Goal: Use online tool/utility: Utilize a website feature to perform a specific function

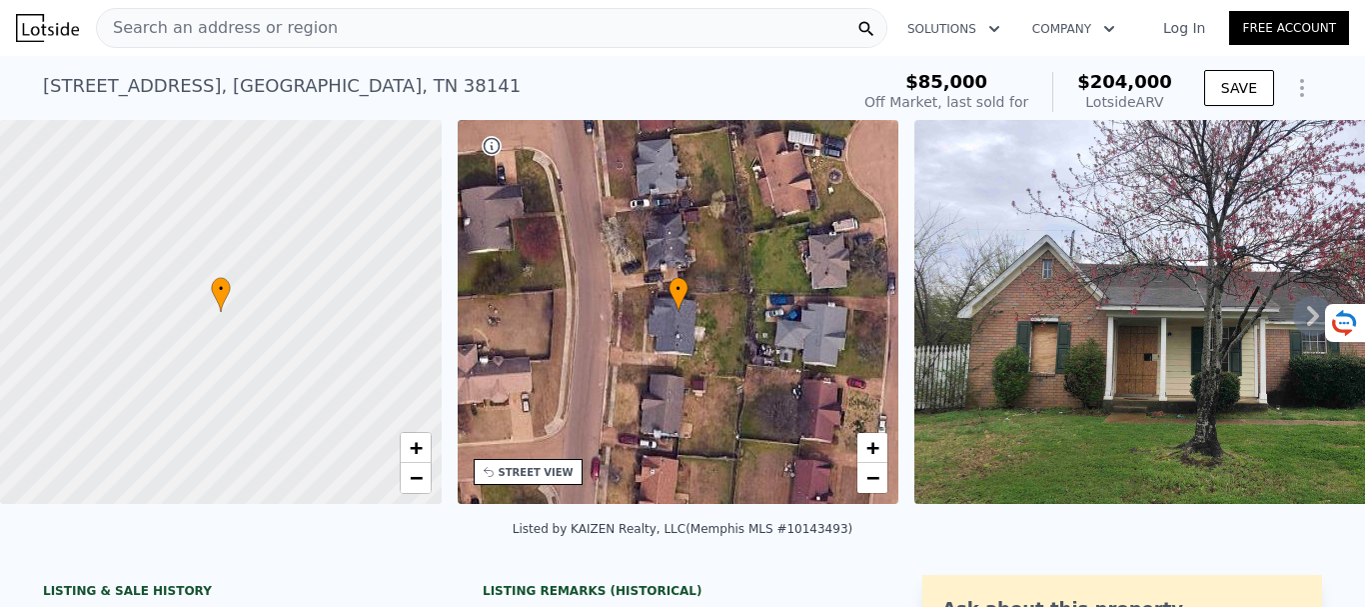
scroll to position [193, 0]
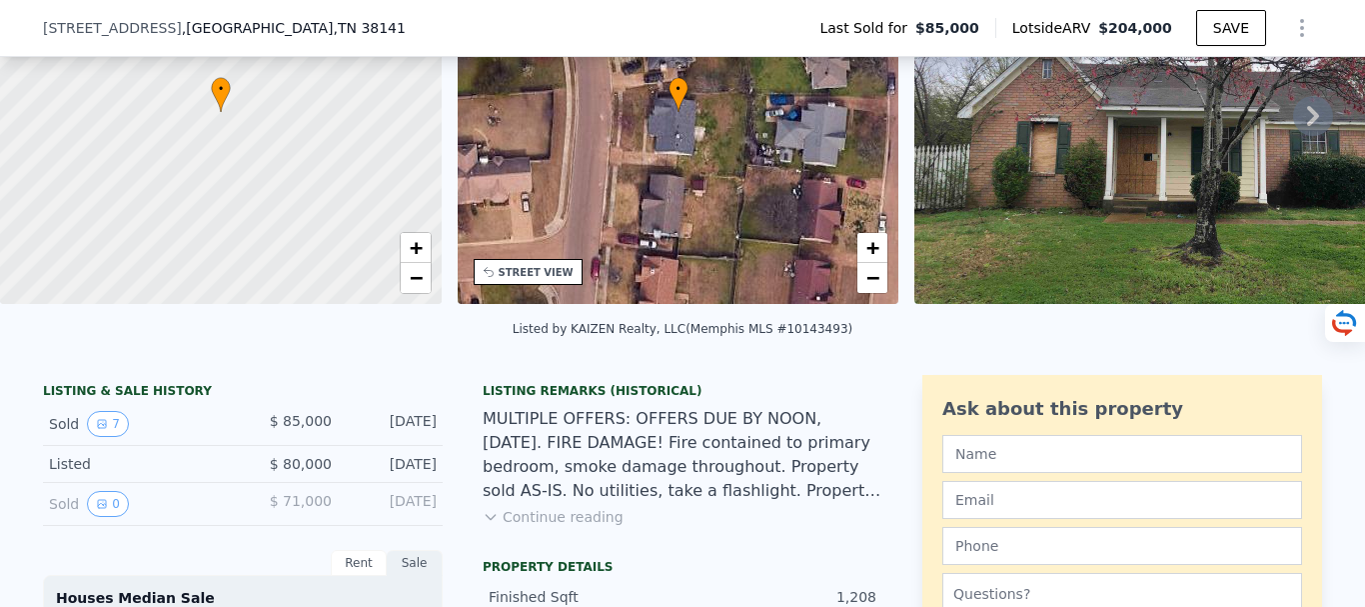
drag, startPoint x: 1235, startPoint y: 391, endPoint x: 1261, endPoint y: 371, distance: 32.8
click at [1261, 359] on div "Listed by KAIZEN Realty, LLC (Memphis MLS #10143493)" at bounding box center [682, 335] width 1365 height 48
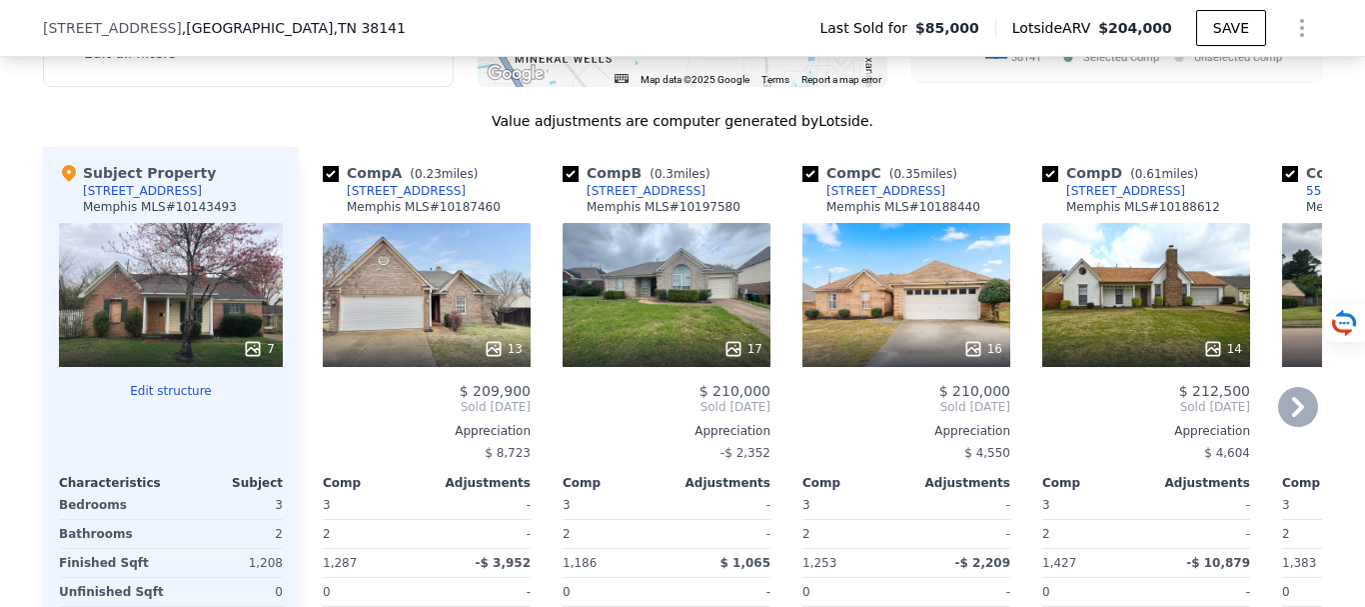
scroll to position [2092, 0]
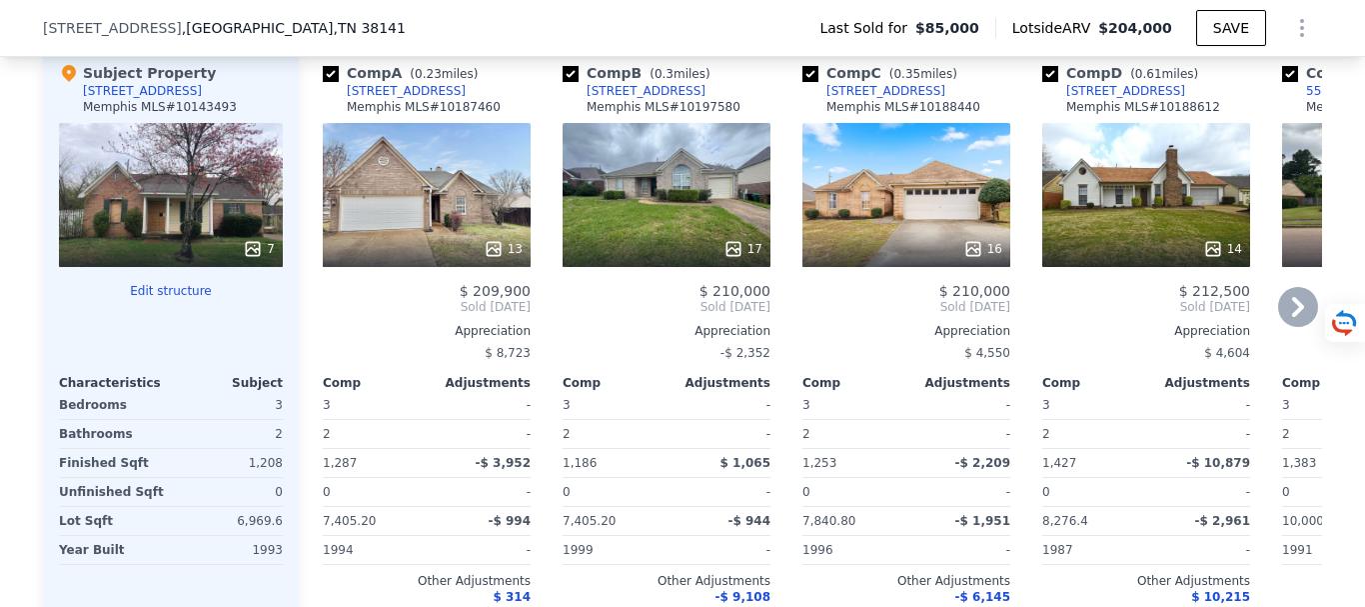
click at [1285, 311] on icon at bounding box center [1298, 307] width 40 height 40
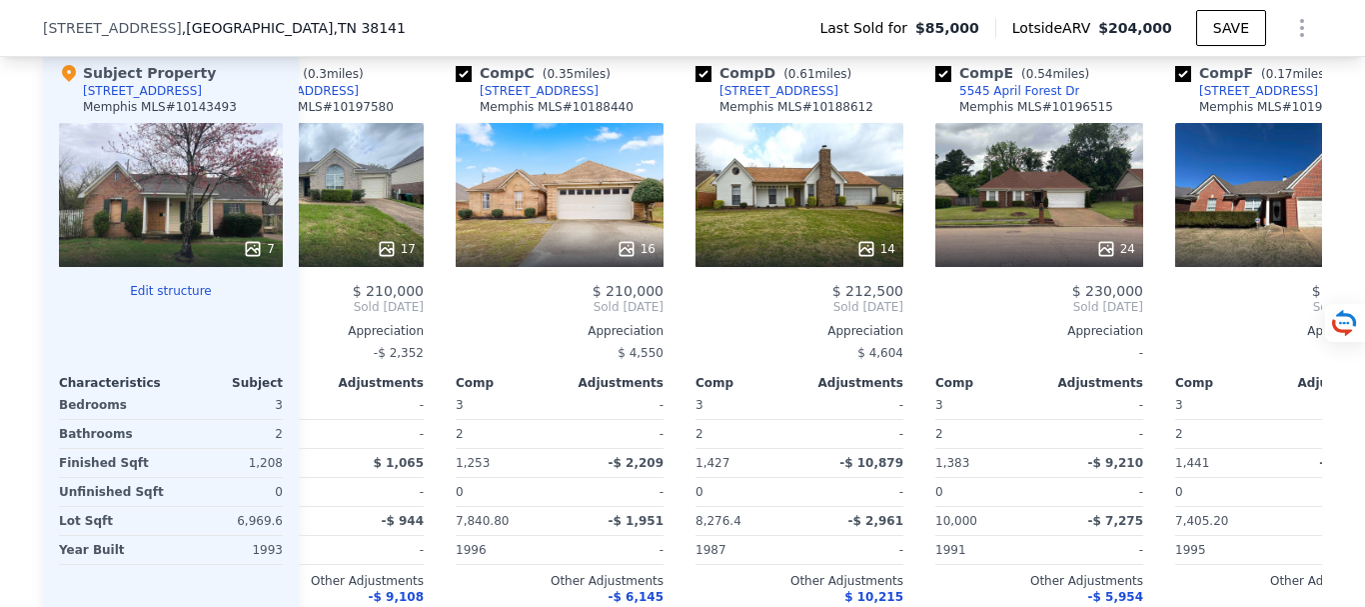
scroll to position [0, 480]
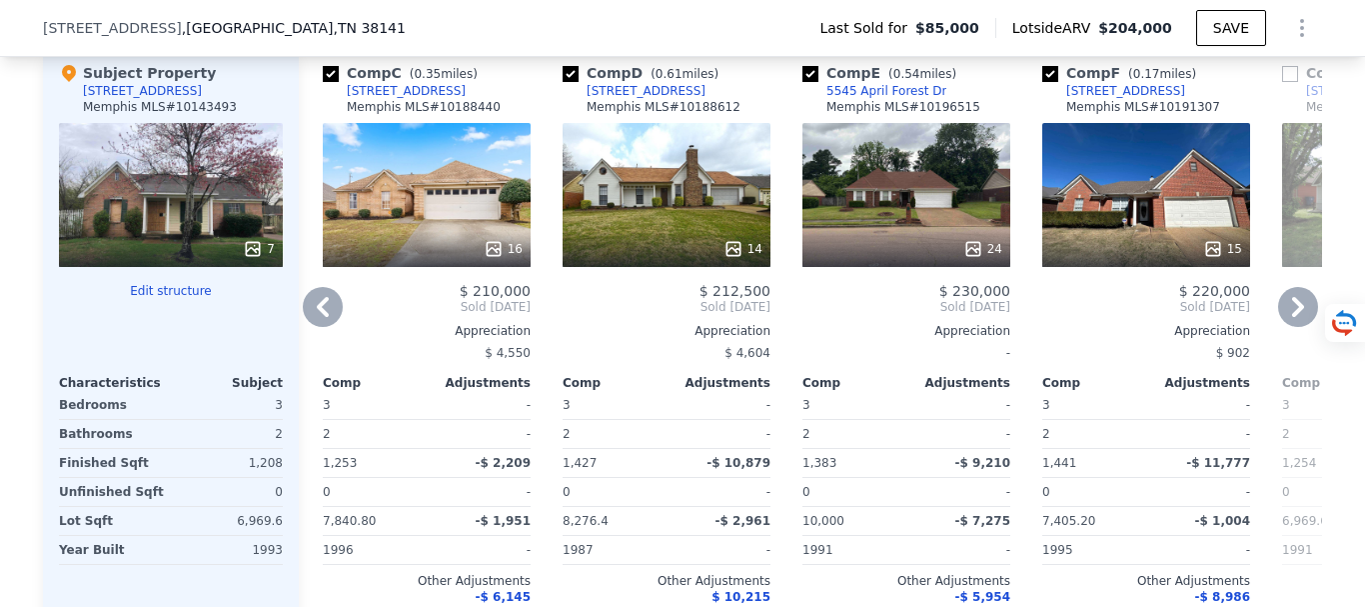
click at [685, 209] on div "14" at bounding box center [667, 195] width 208 height 144
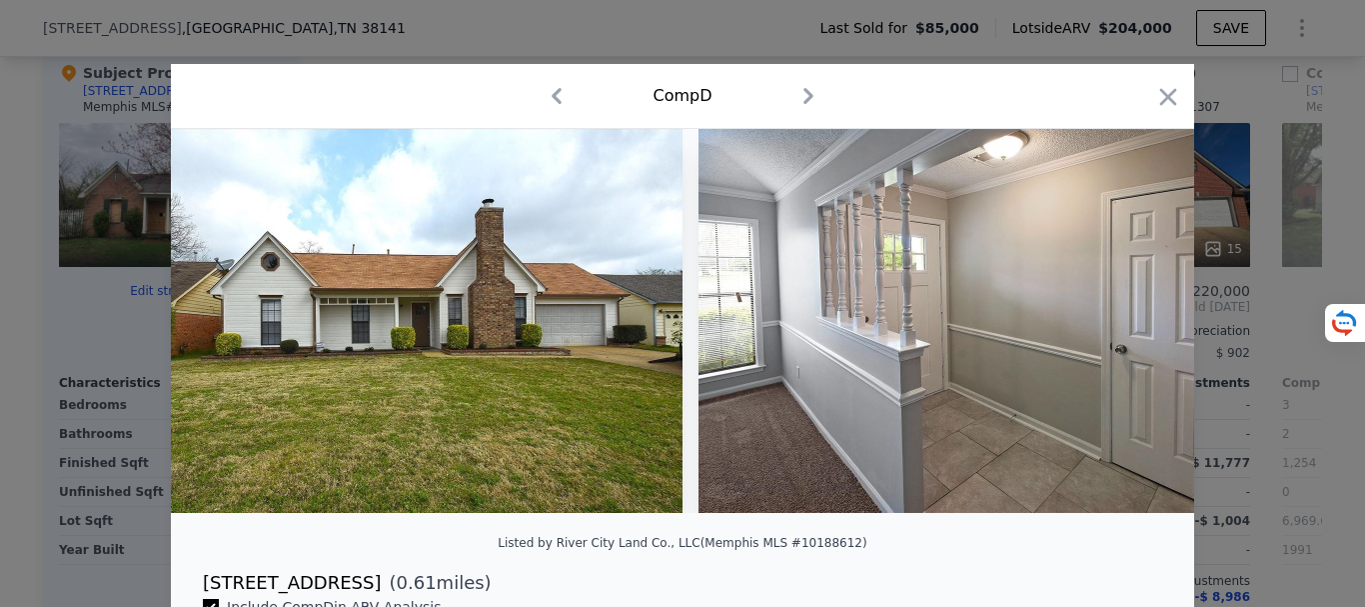
click at [797, 88] on icon "button" at bounding box center [809, 96] width 32 height 32
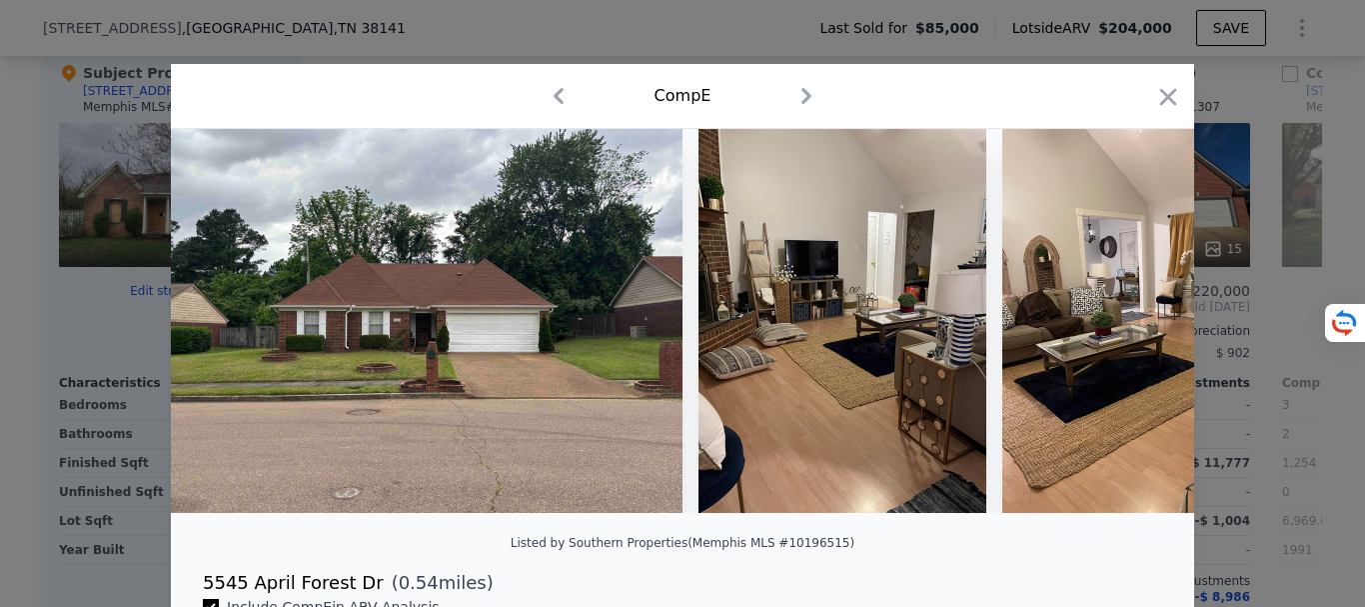
click at [797, 88] on icon "button" at bounding box center [807, 96] width 32 height 32
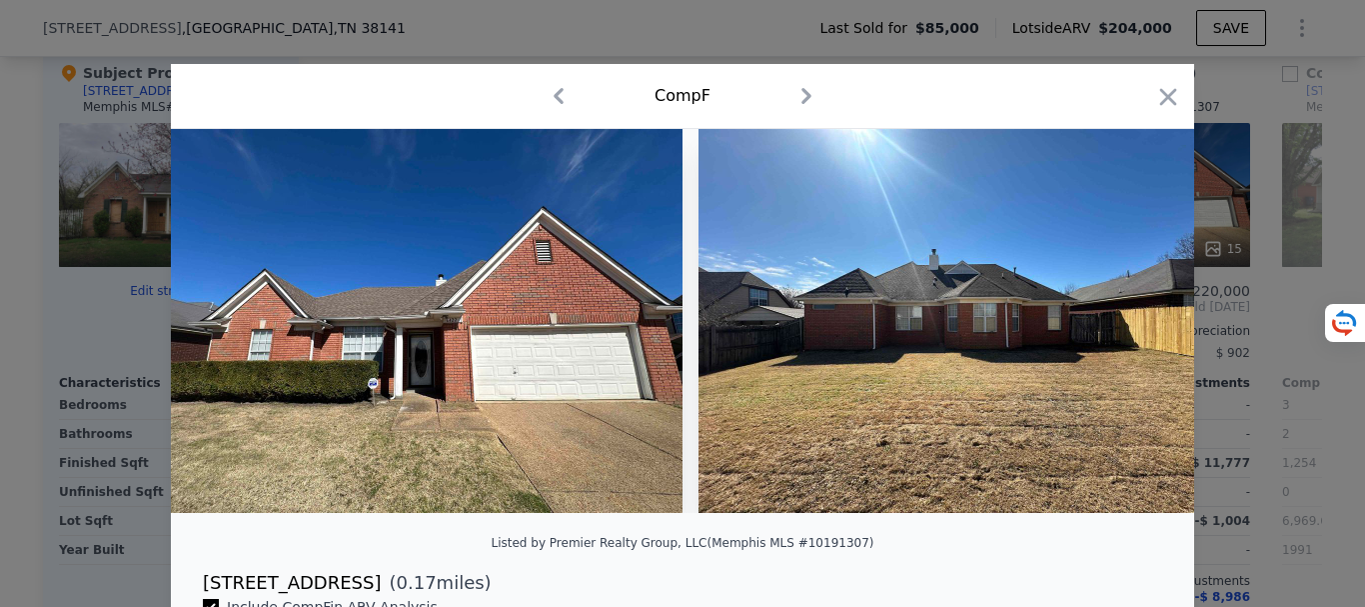
click at [797, 88] on icon "button" at bounding box center [807, 96] width 32 height 32
checkbox input "false"
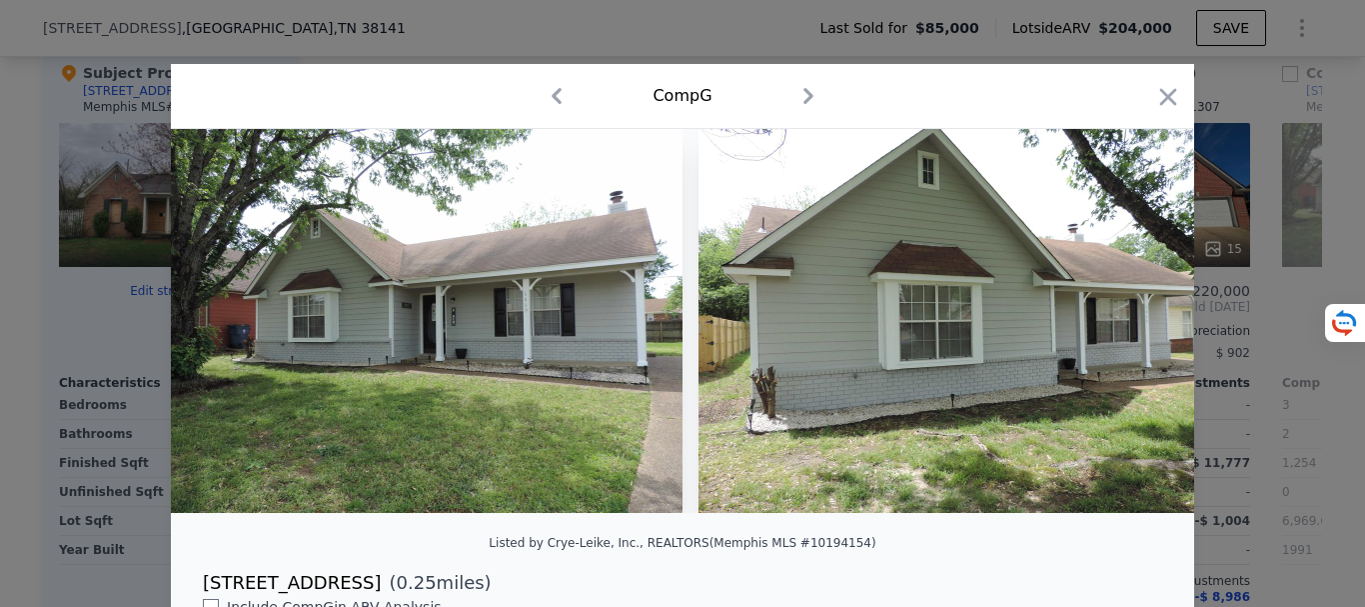
click at [804, 102] on icon "button" at bounding box center [809, 96] width 10 height 16
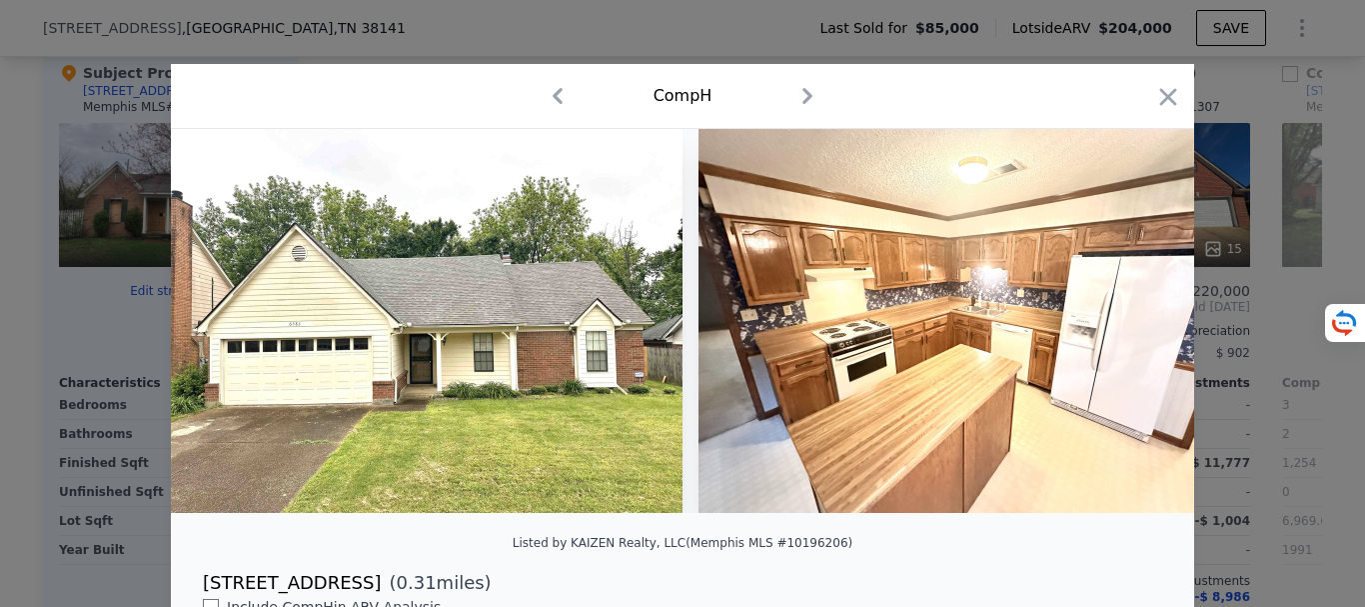
click at [804, 102] on icon "button" at bounding box center [809, 96] width 10 height 16
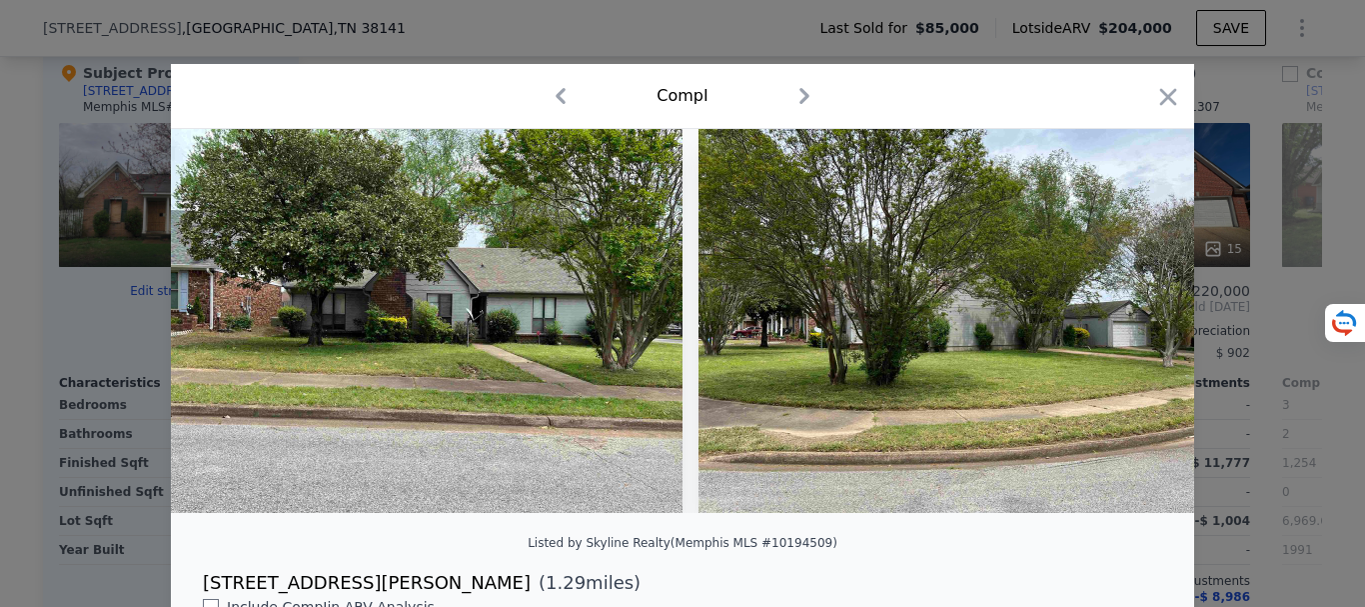
click at [533, 86] on div "Comp I" at bounding box center [683, 96] width 992 height 32
click at [1154, 100] on icon "button" at bounding box center [1168, 97] width 28 height 28
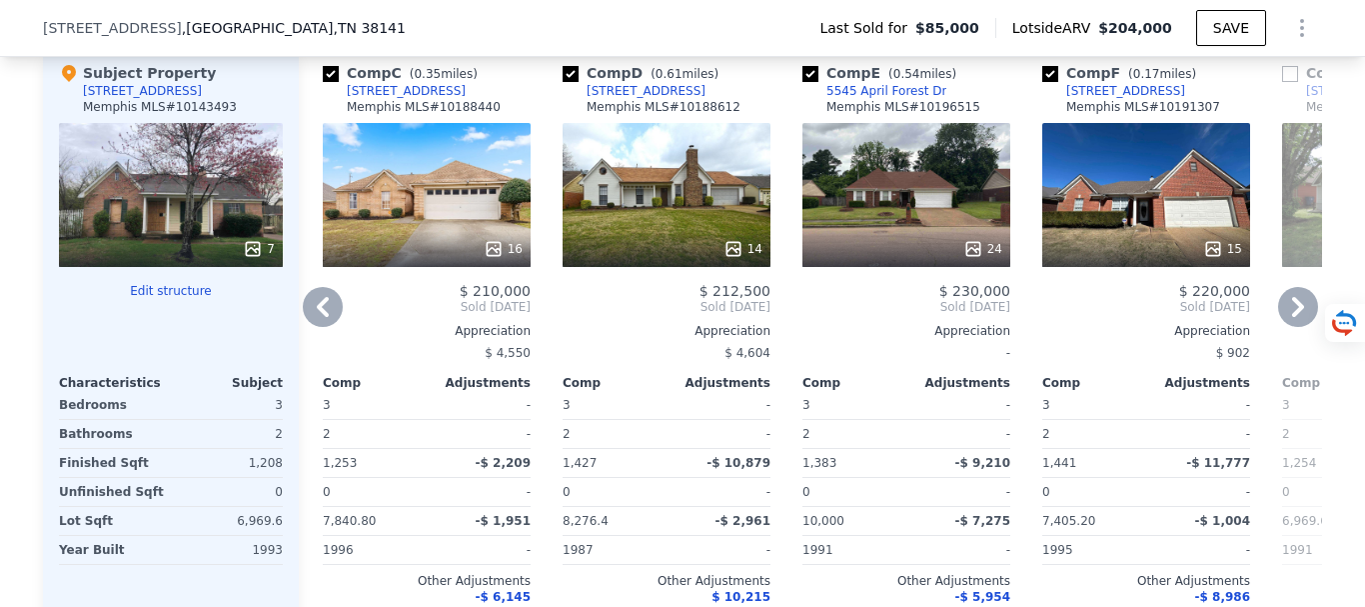
click at [871, 219] on div "24" at bounding box center [907, 195] width 208 height 144
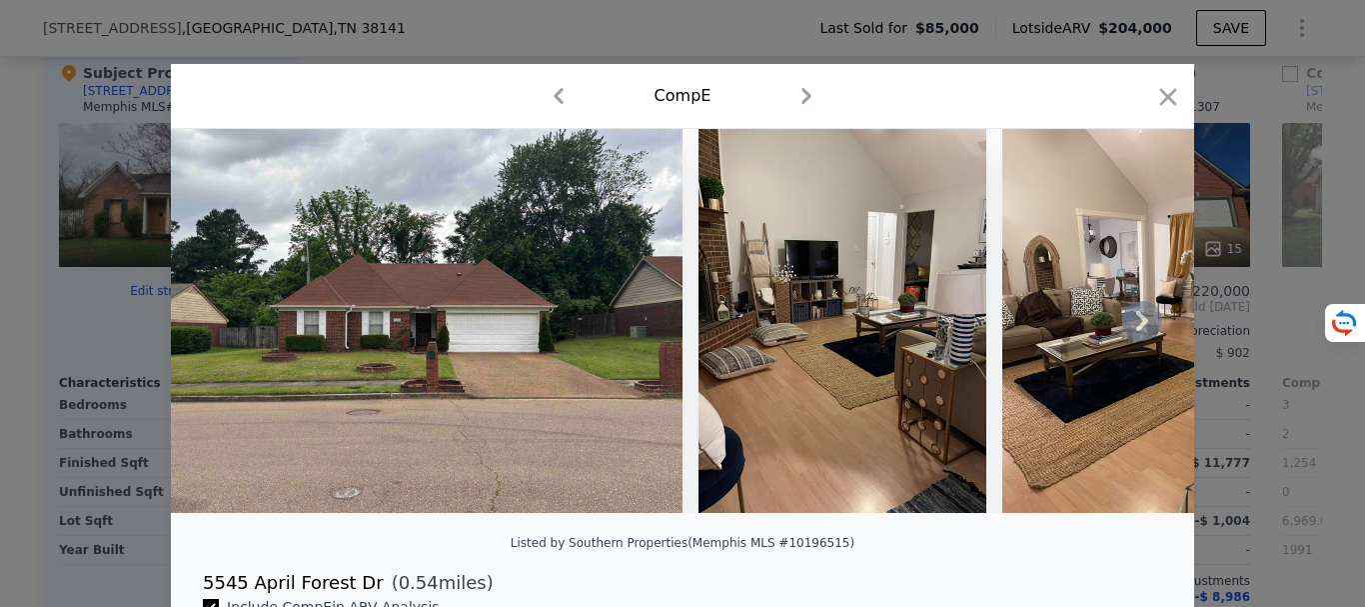
click at [1139, 337] on icon at bounding box center [1142, 321] width 40 height 40
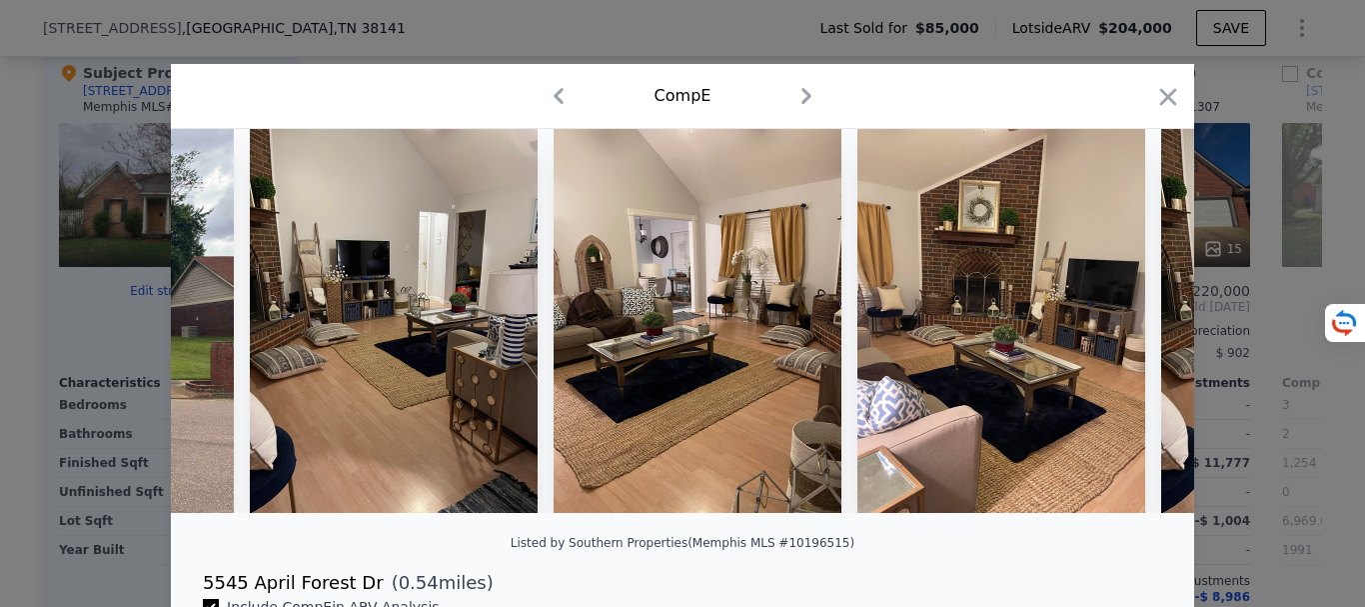
scroll to position [0, 480]
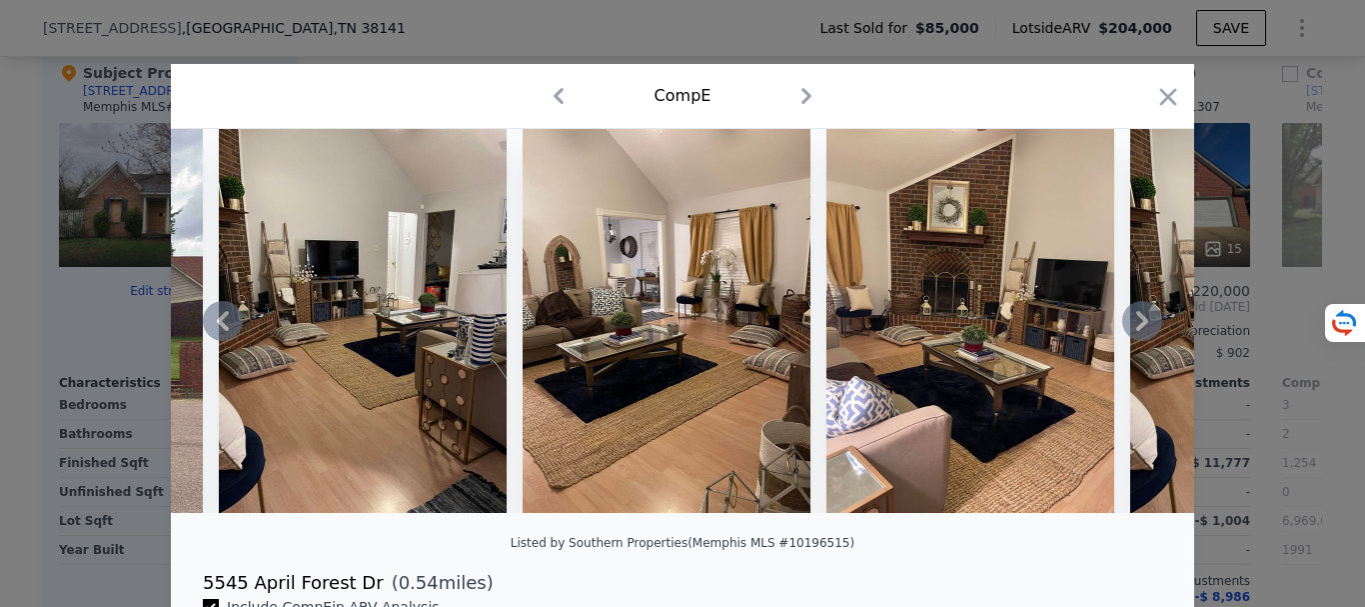
click at [1140, 333] on icon at bounding box center [1142, 321] width 40 height 40
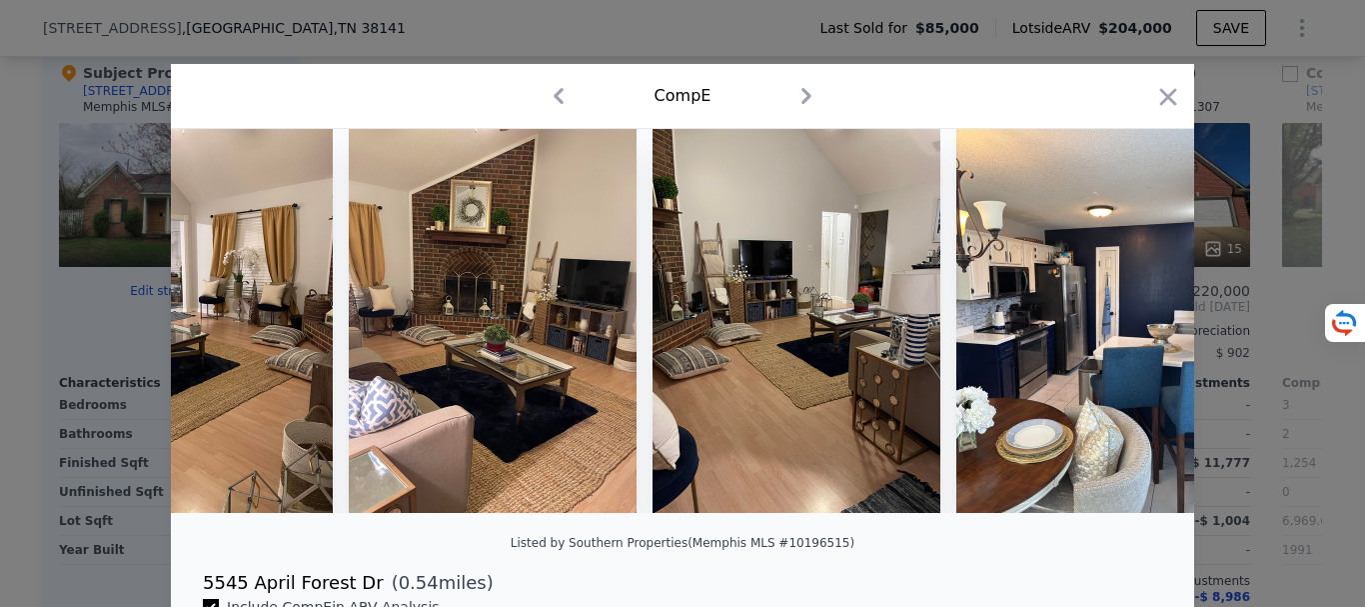
scroll to position [0, 960]
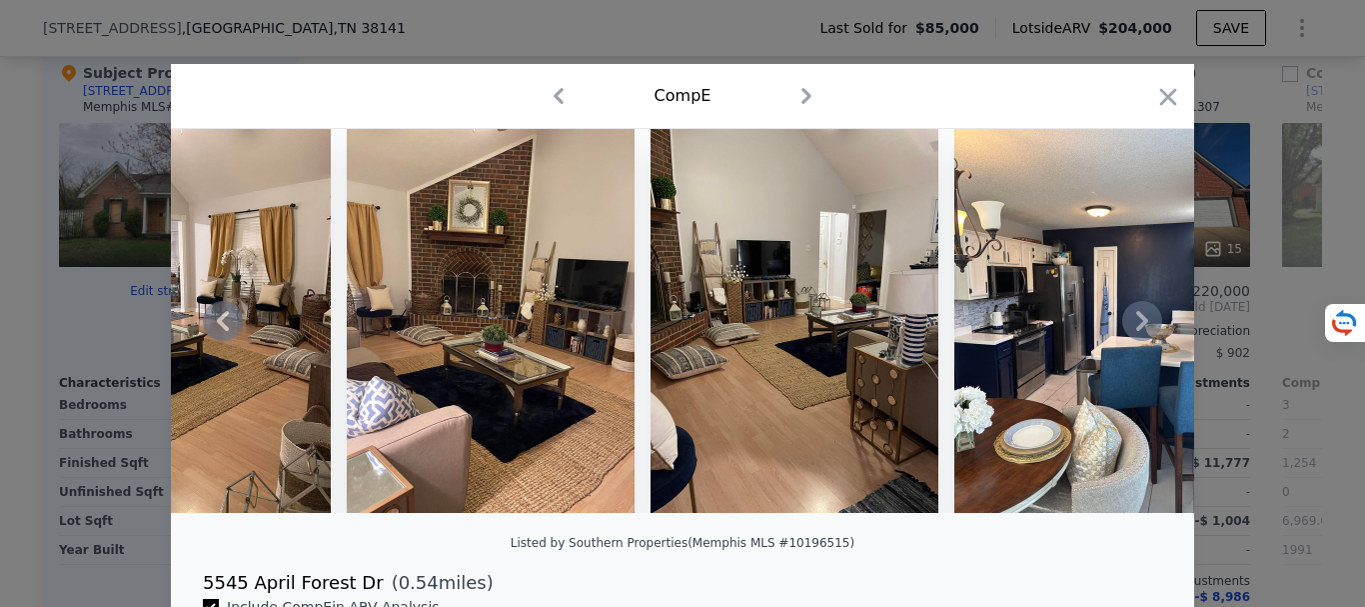
click at [1140, 333] on icon at bounding box center [1142, 321] width 40 height 40
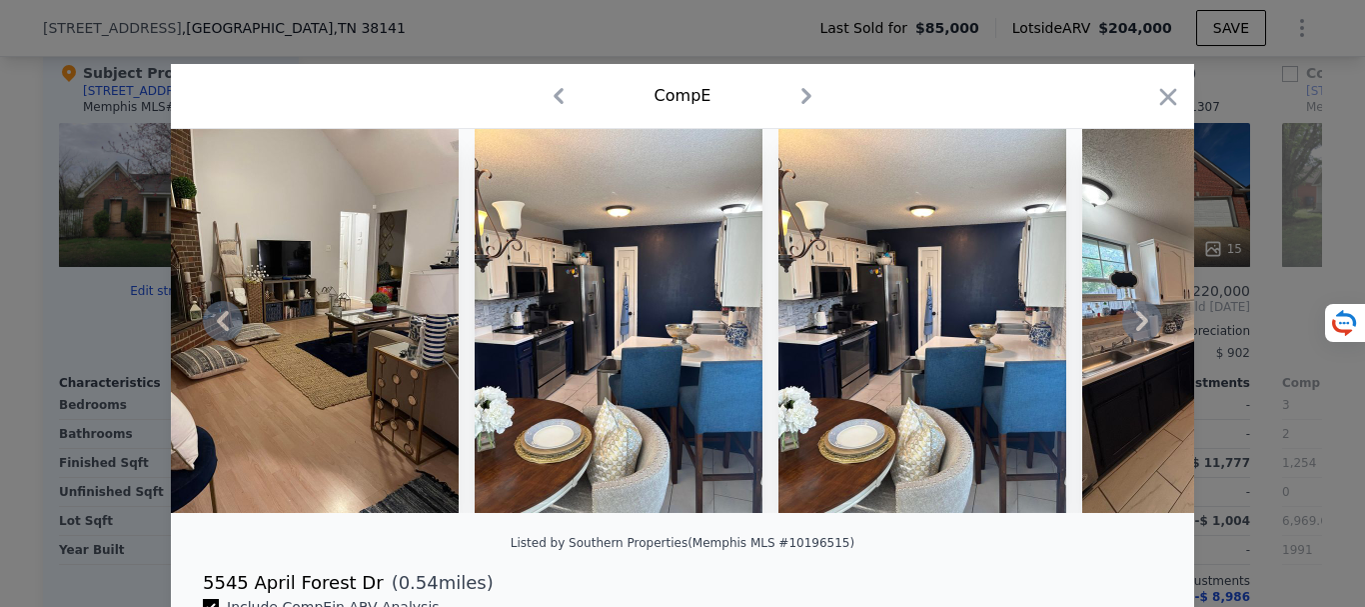
click at [1140, 333] on icon at bounding box center [1142, 321] width 40 height 40
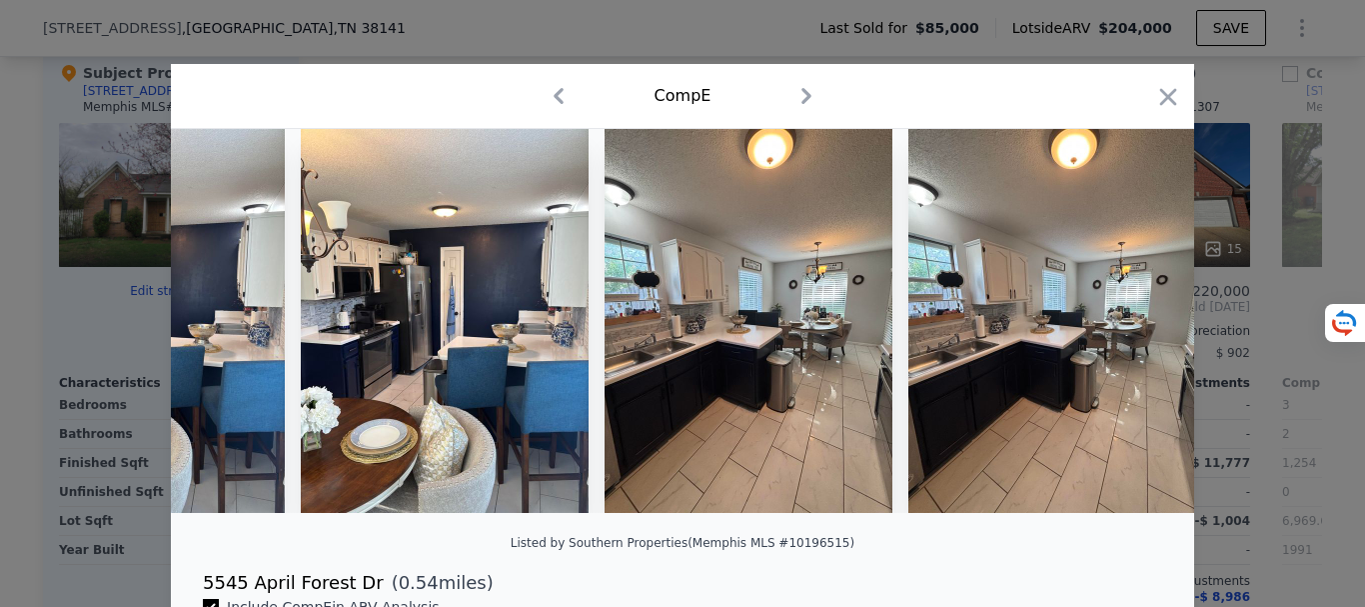
scroll to position [0, 1919]
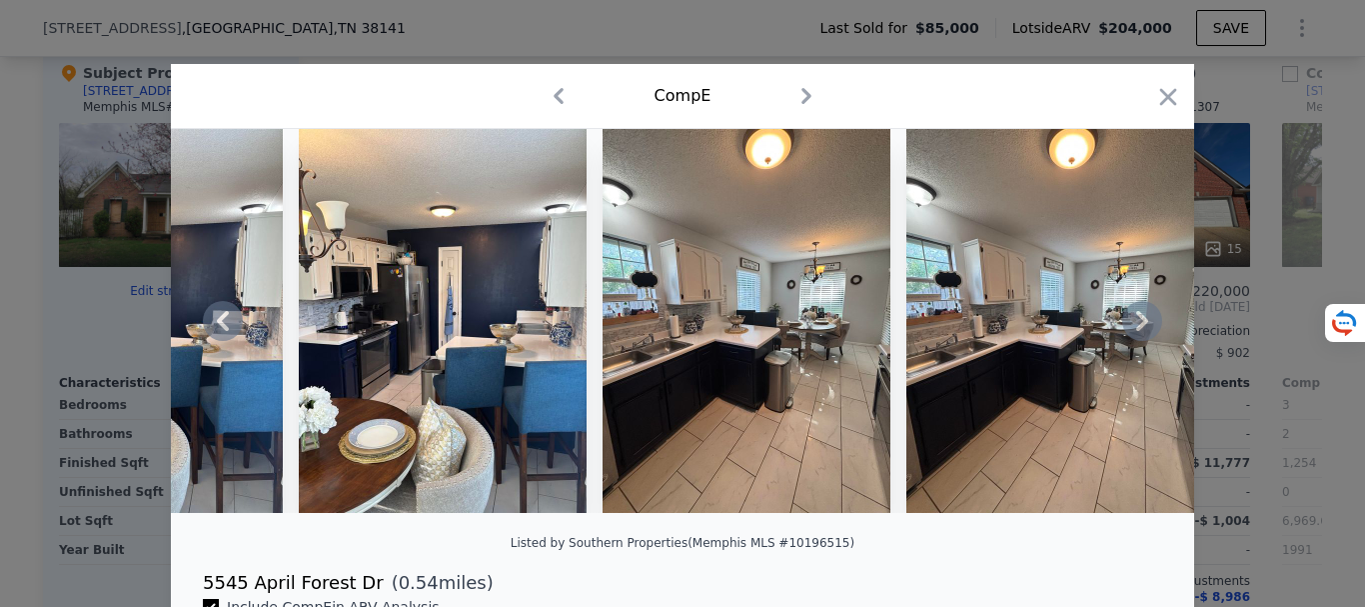
click at [1140, 333] on icon at bounding box center [1142, 321] width 40 height 40
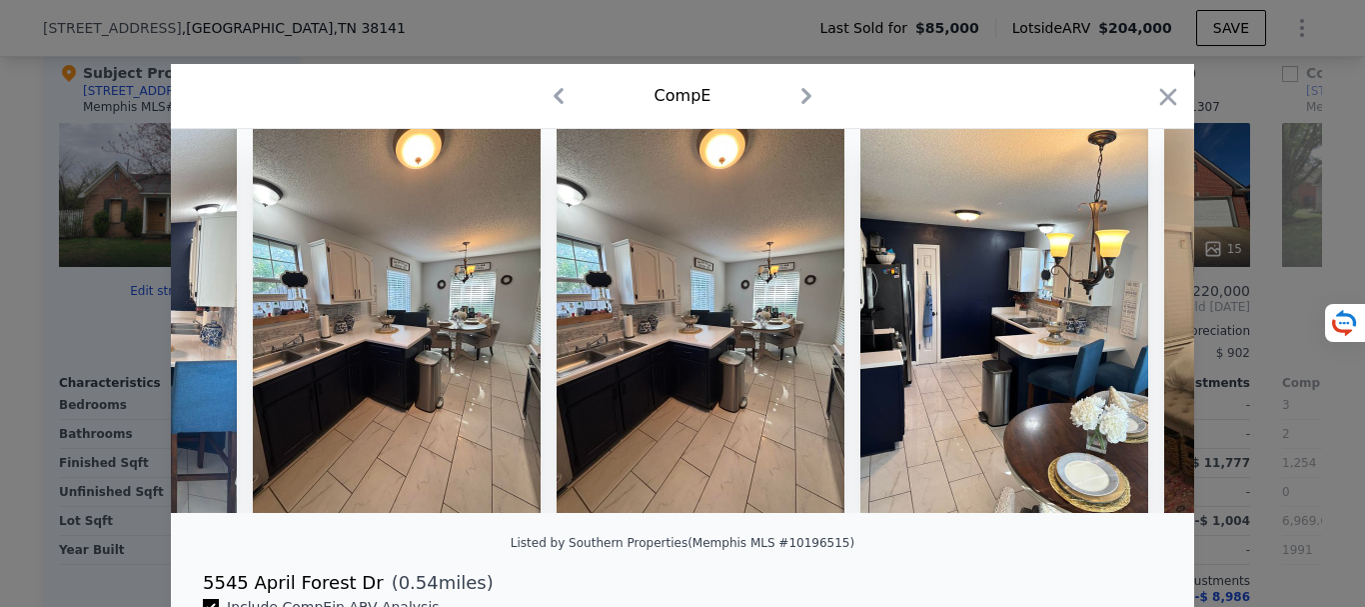
scroll to position [0, 2399]
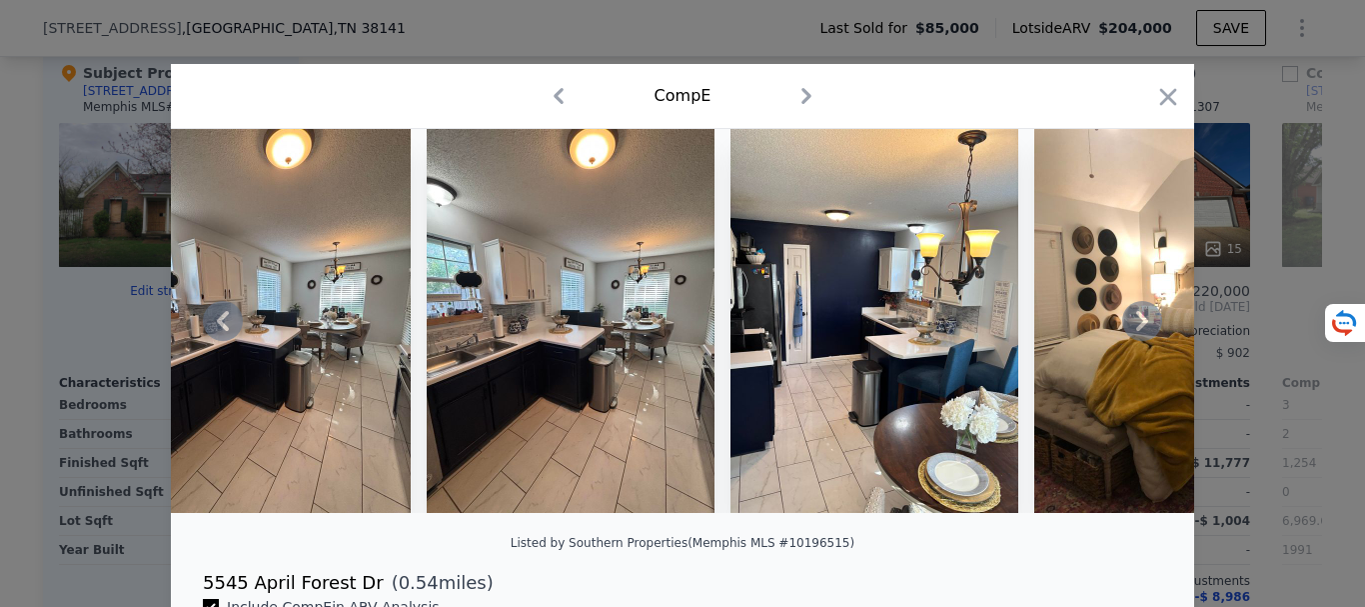
click at [1136, 324] on icon at bounding box center [1142, 321] width 12 height 20
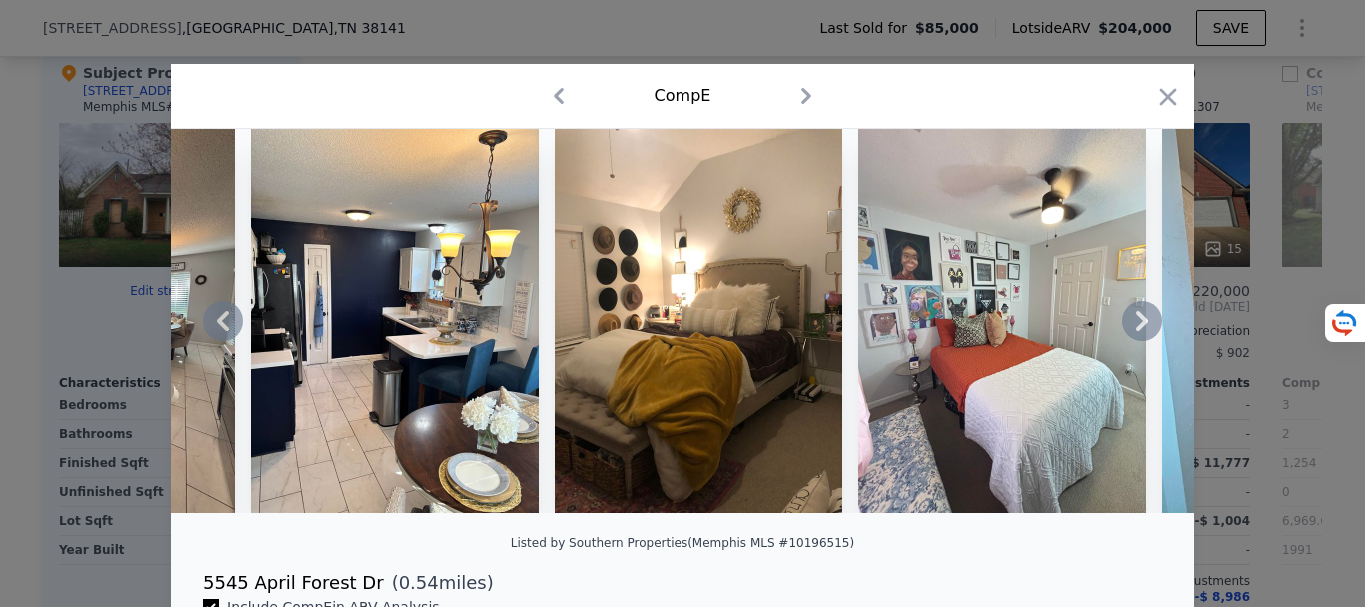
click at [1136, 324] on icon at bounding box center [1142, 321] width 12 height 20
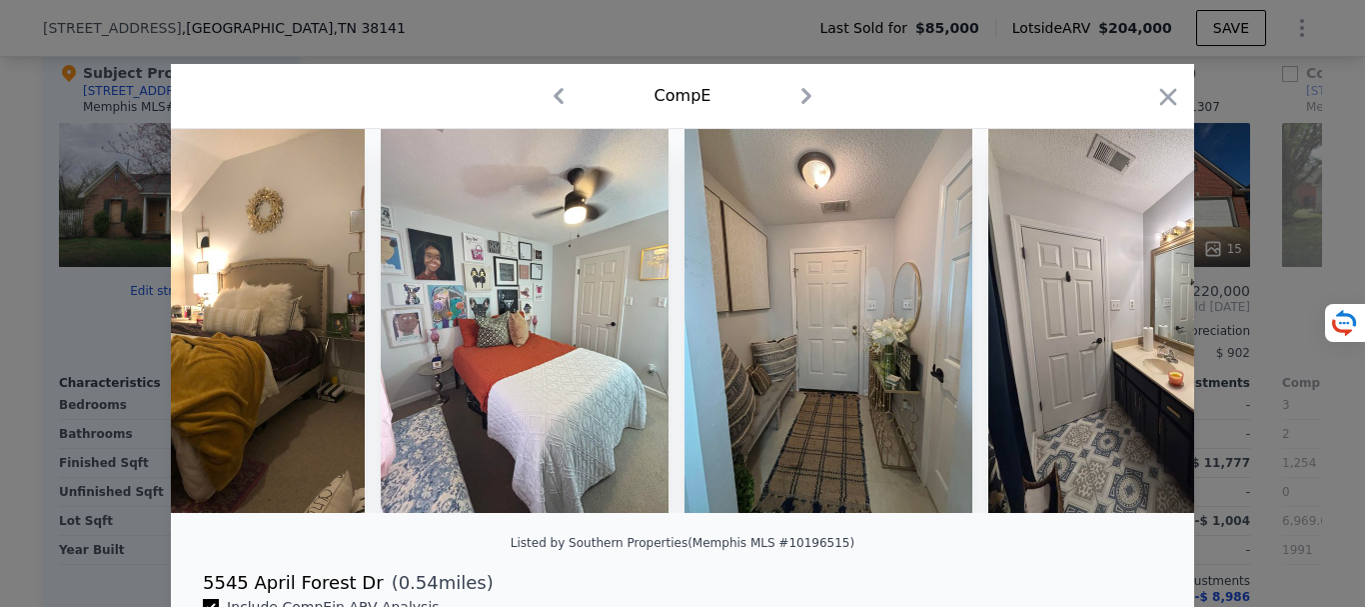
scroll to position [0, 3358]
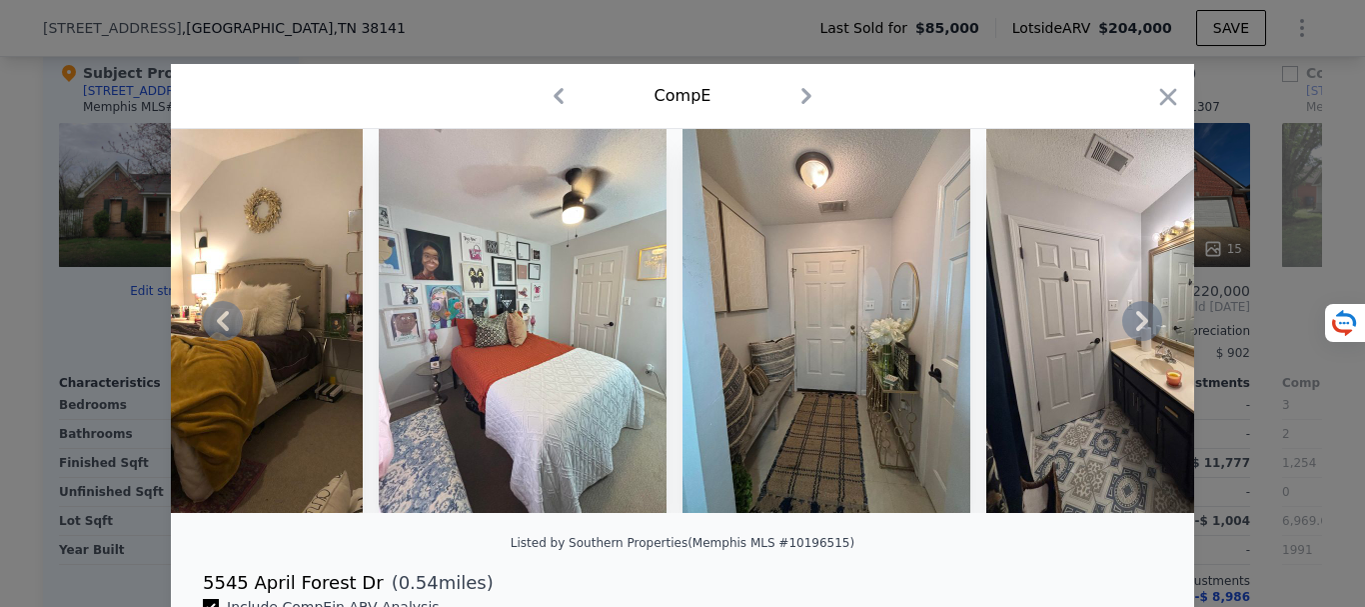
click at [1136, 324] on icon at bounding box center [1142, 321] width 12 height 20
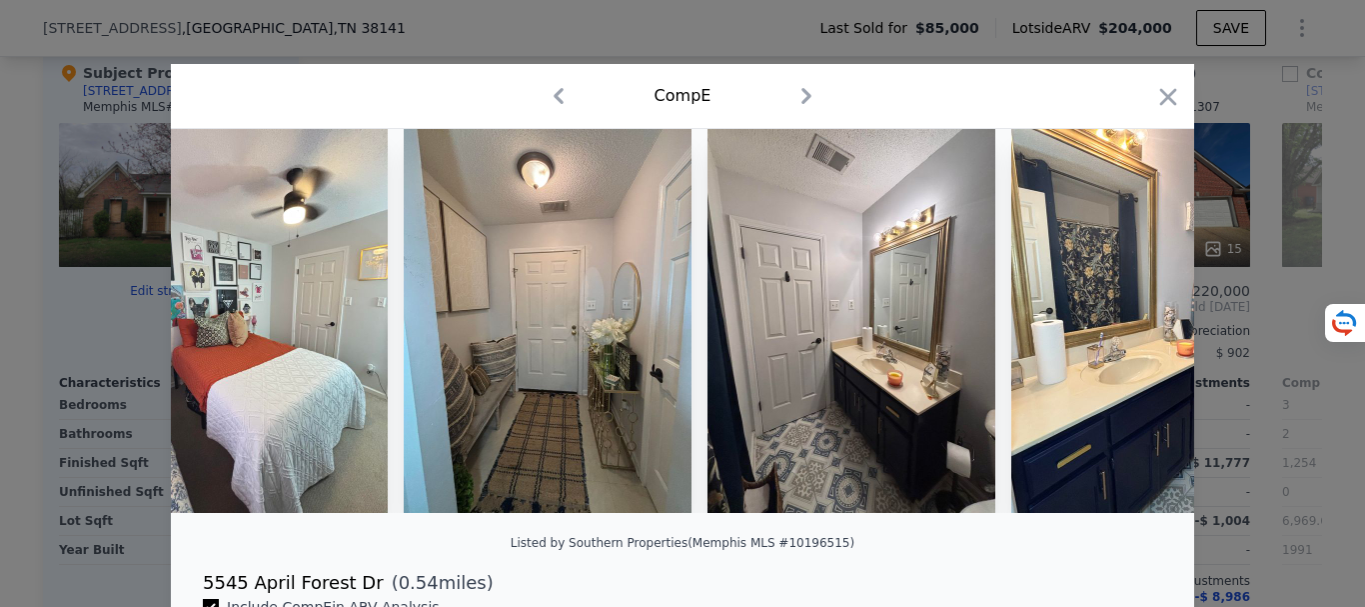
scroll to position [0, 3838]
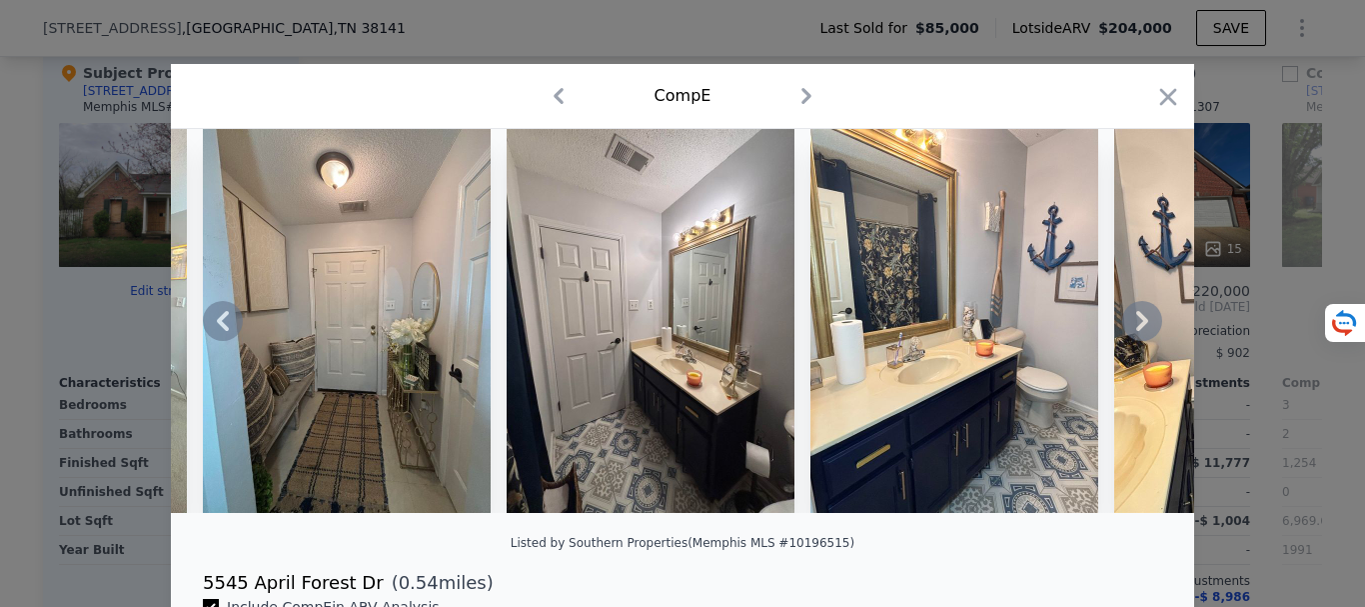
click at [1136, 324] on icon at bounding box center [1142, 321] width 12 height 20
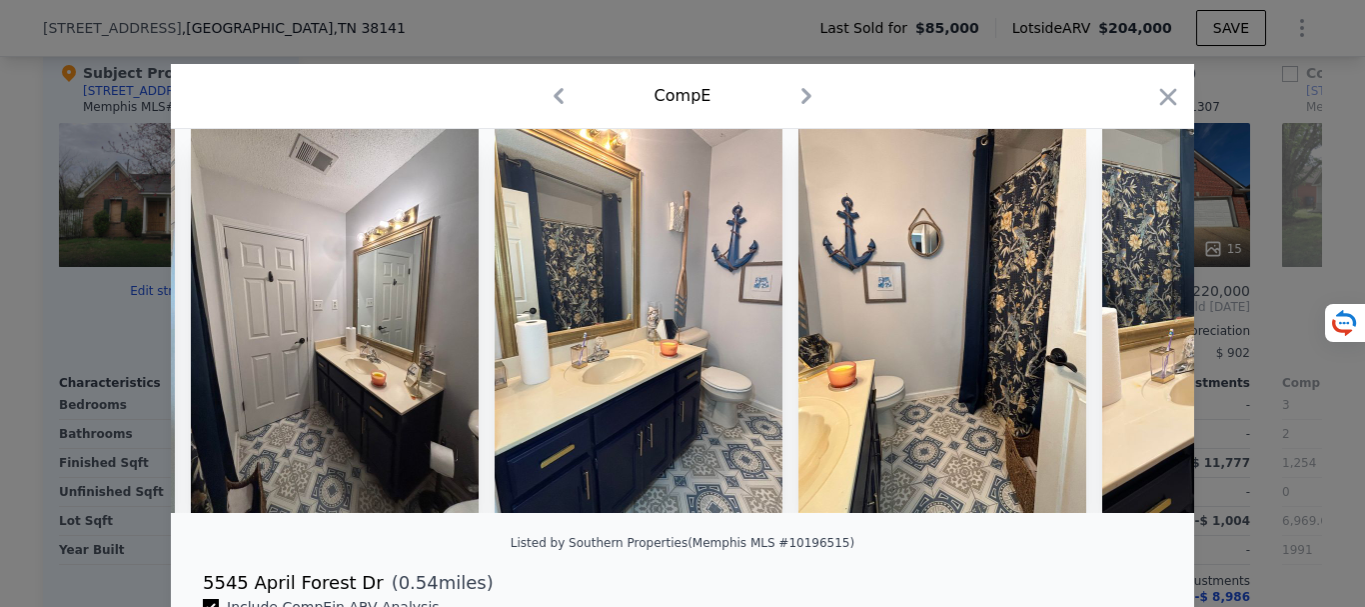
scroll to position [0, 4318]
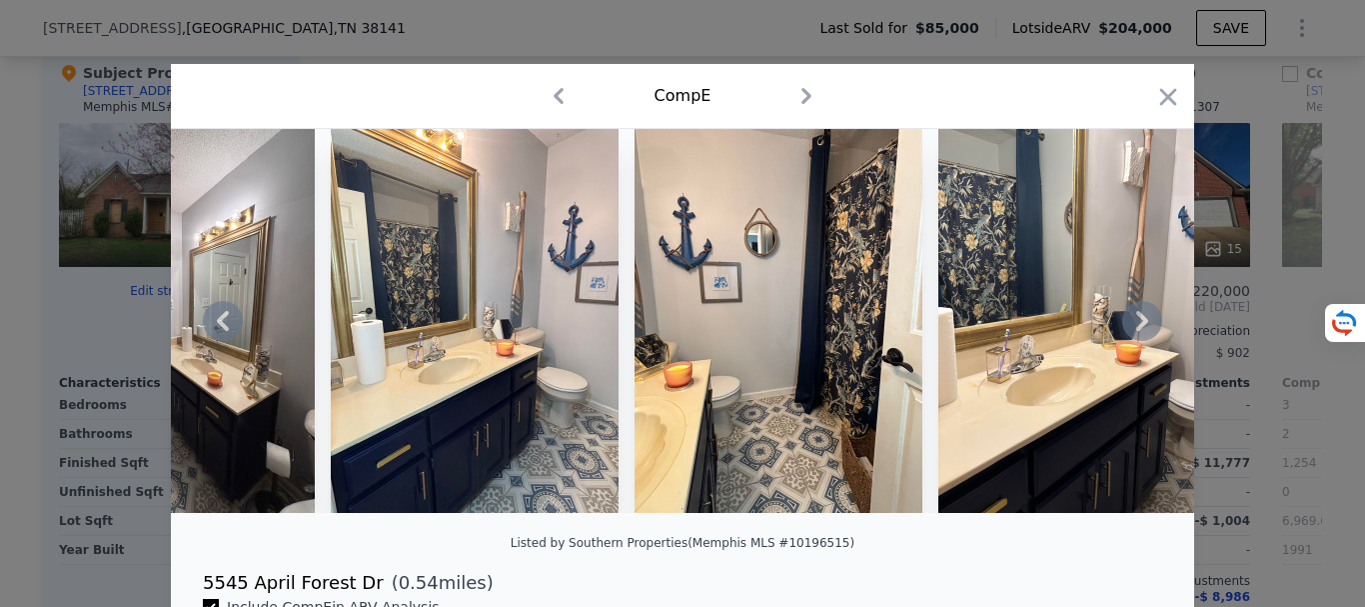
click at [1136, 324] on icon at bounding box center [1142, 321] width 12 height 20
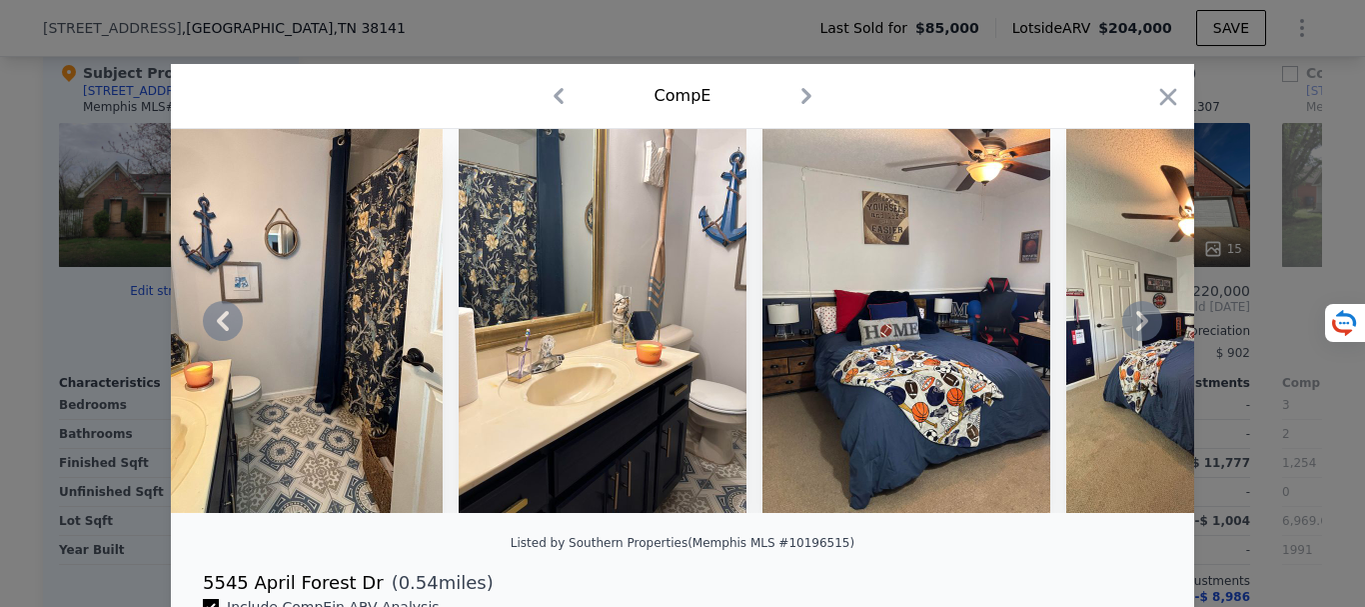
click at [1136, 324] on icon at bounding box center [1142, 321] width 12 height 20
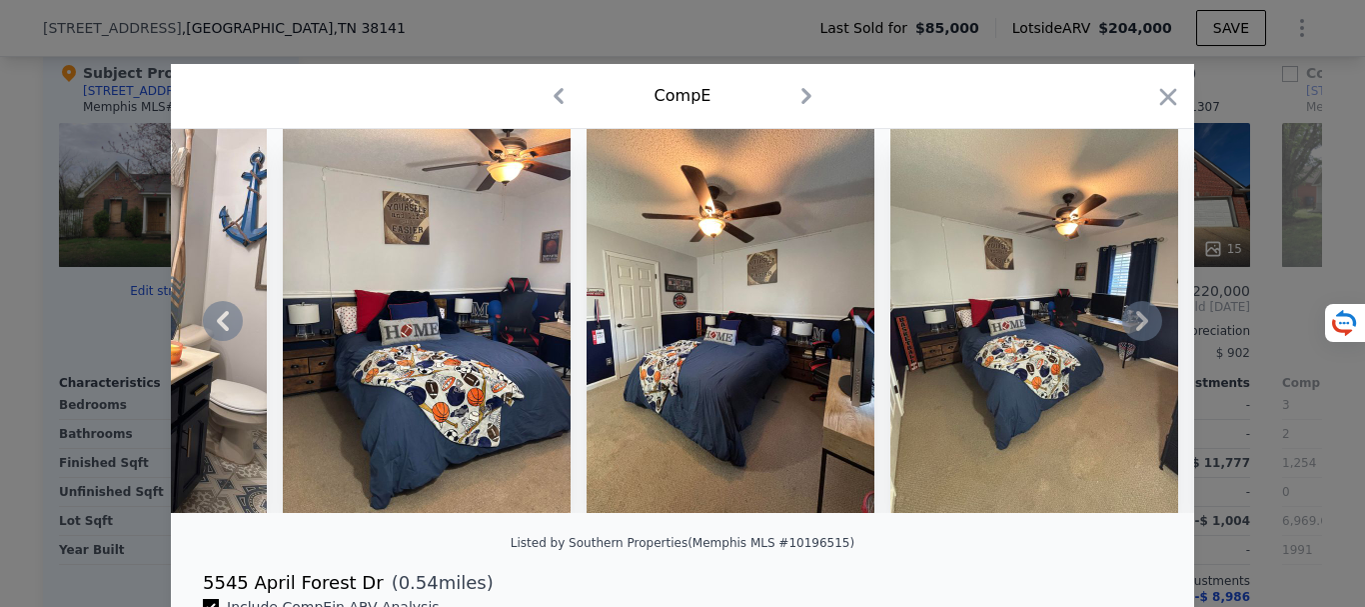
click at [1136, 324] on icon at bounding box center [1142, 321] width 12 height 20
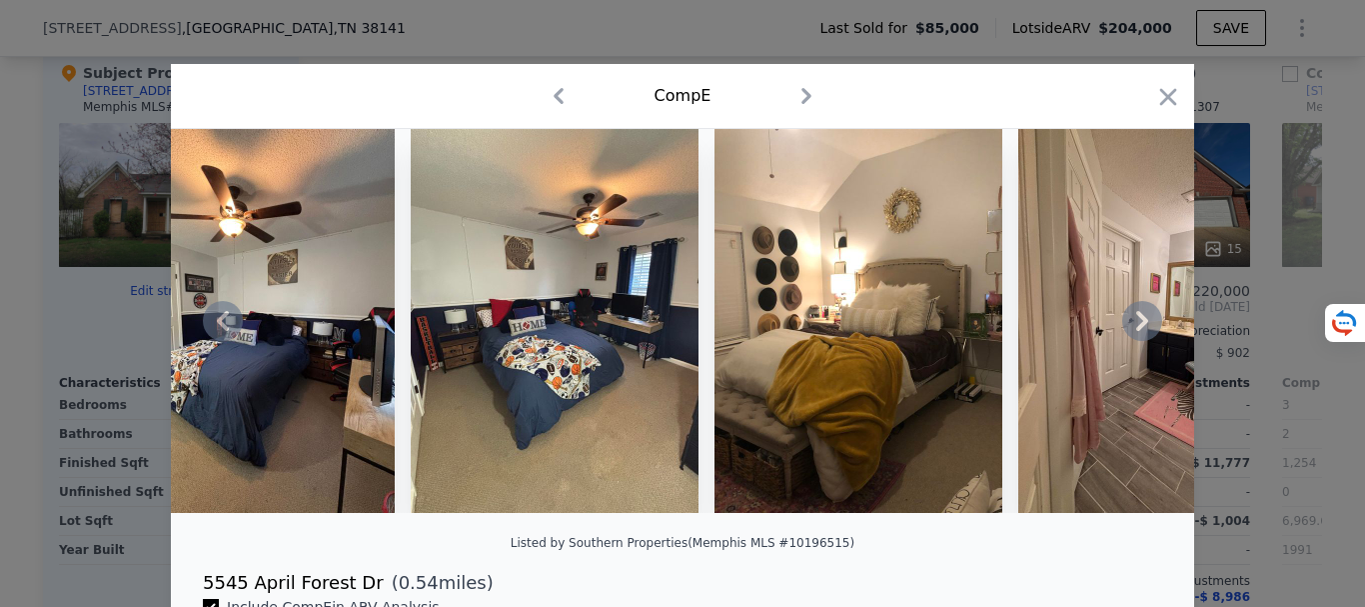
click at [1136, 324] on icon at bounding box center [1142, 321] width 12 height 20
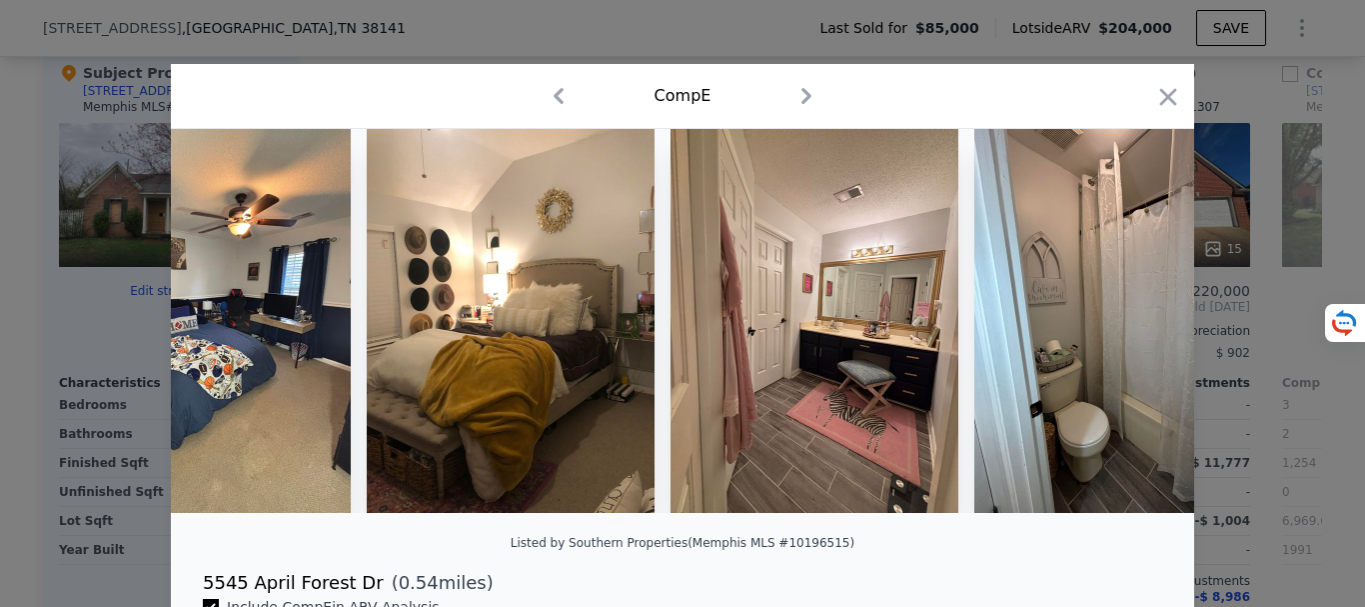
scroll to position [0, 6237]
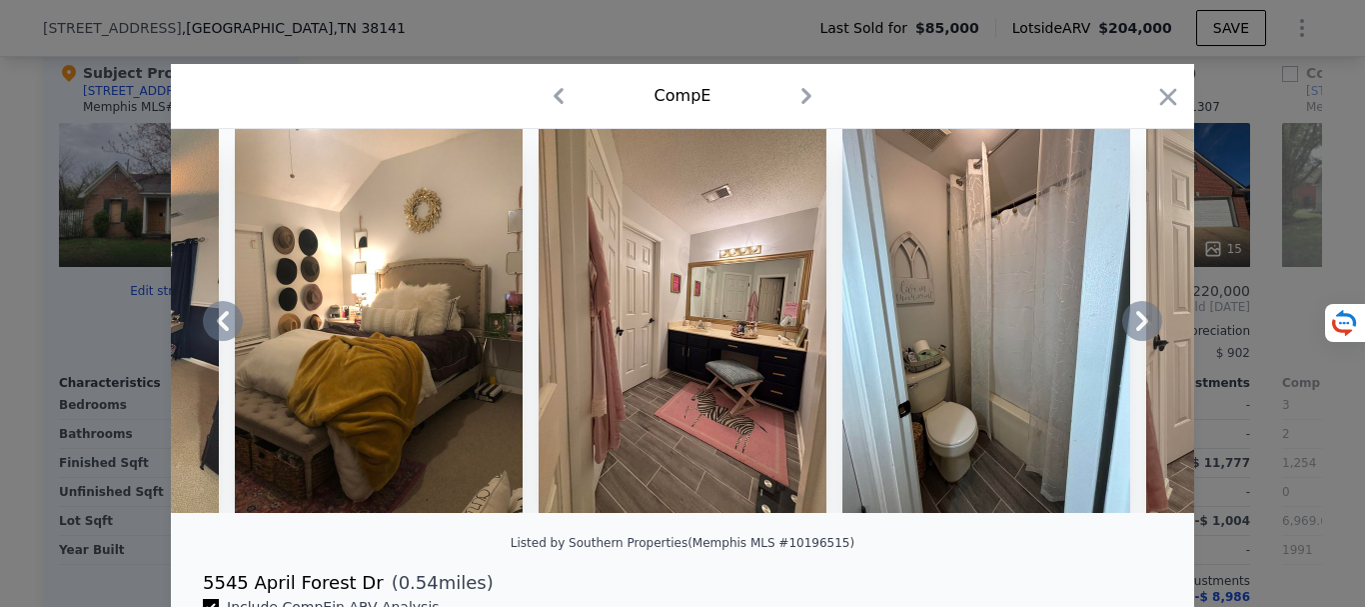
click at [1136, 324] on icon at bounding box center [1142, 321] width 12 height 20
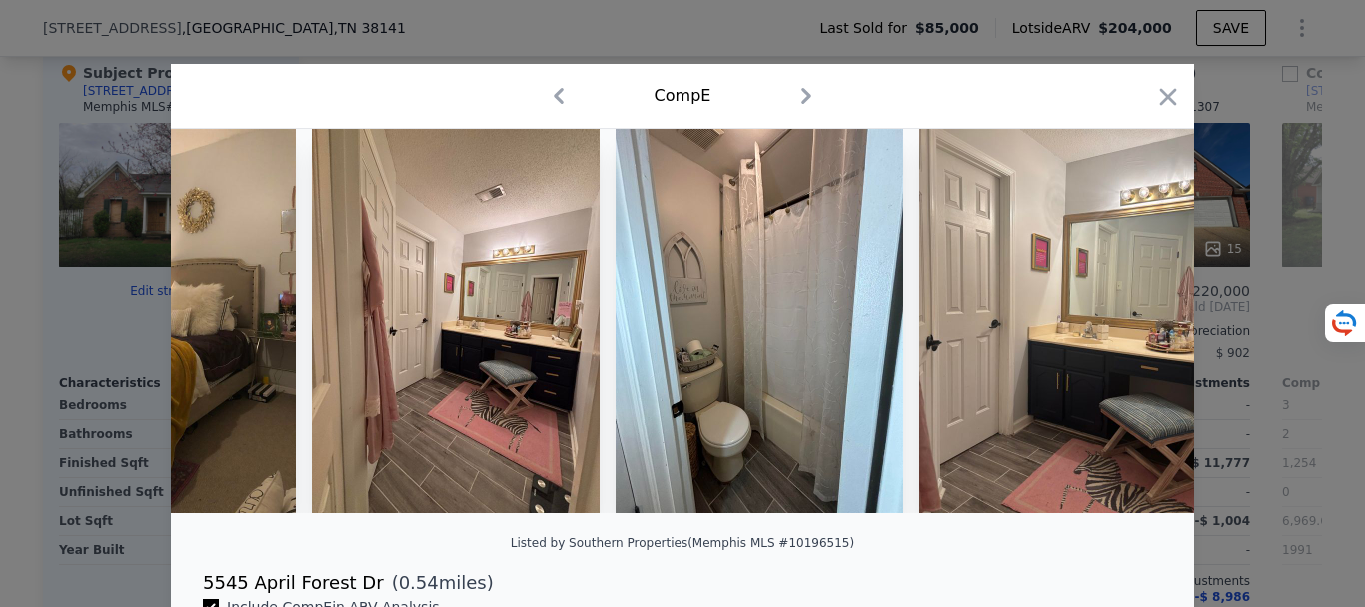
scroll to position [0, 6477]
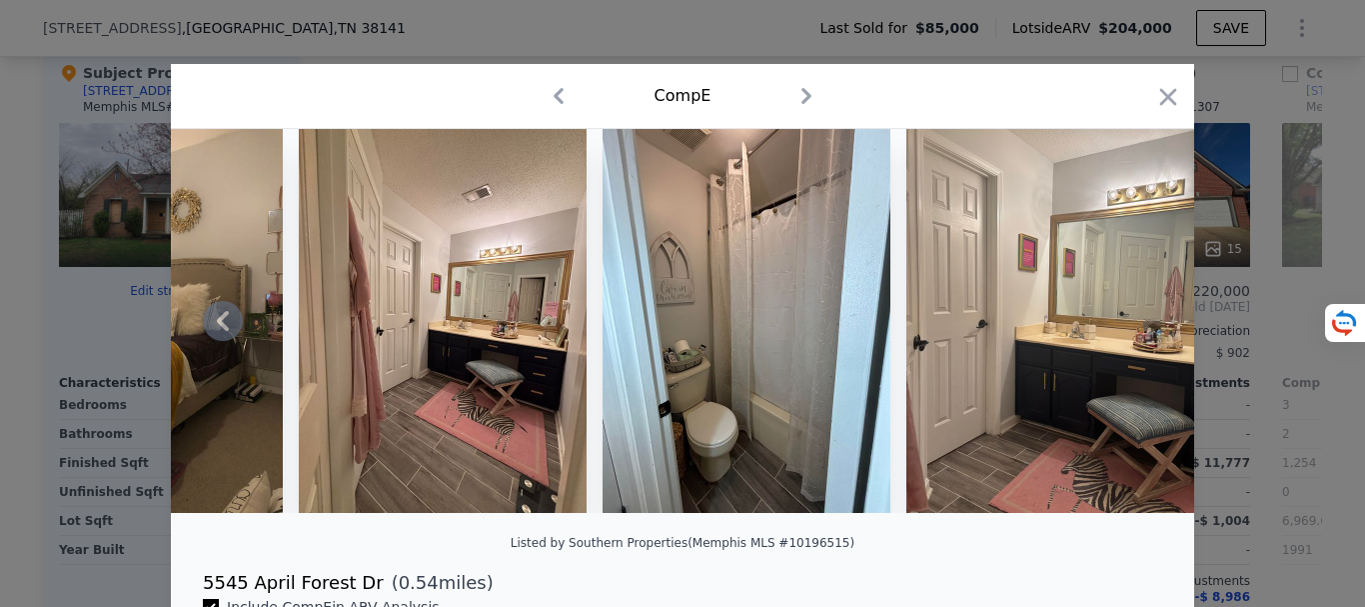
click at [1135, 324] on img at bounding box center [1051, 321] width 288 height 384
click at [1164, 102] on icon "button" at bounding box center [1168, 96] width 17 height 17
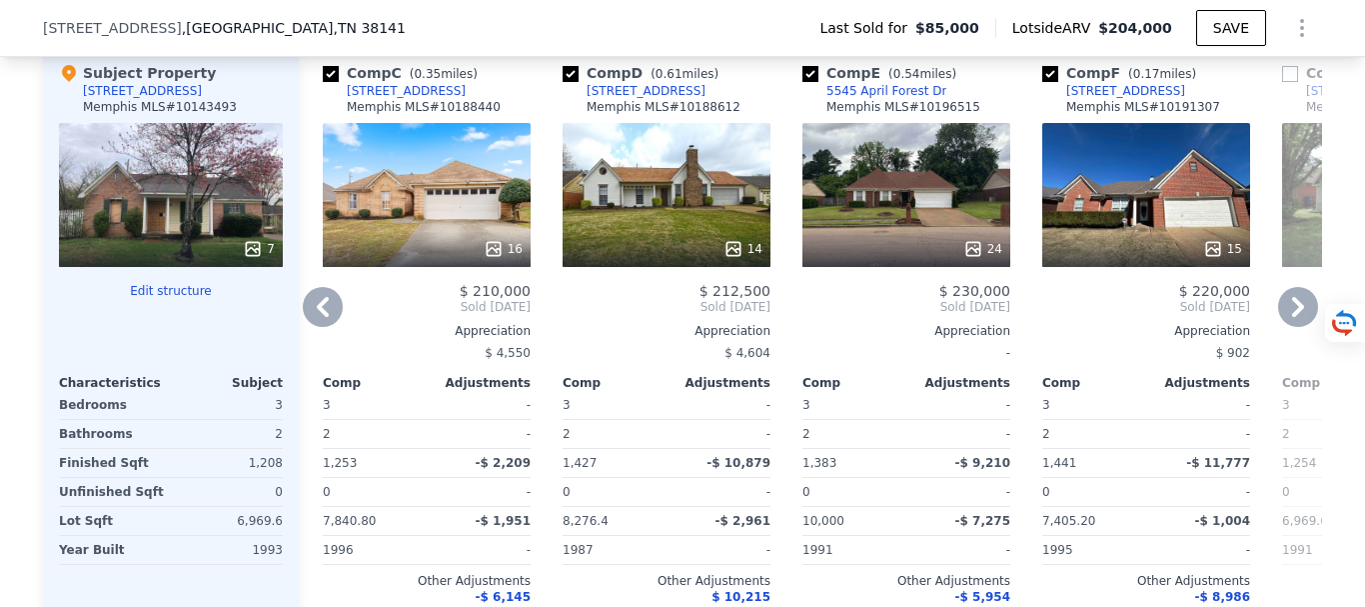
click at [1285, 327] on icon at bounding box center [1298, 307] width 40 height 40
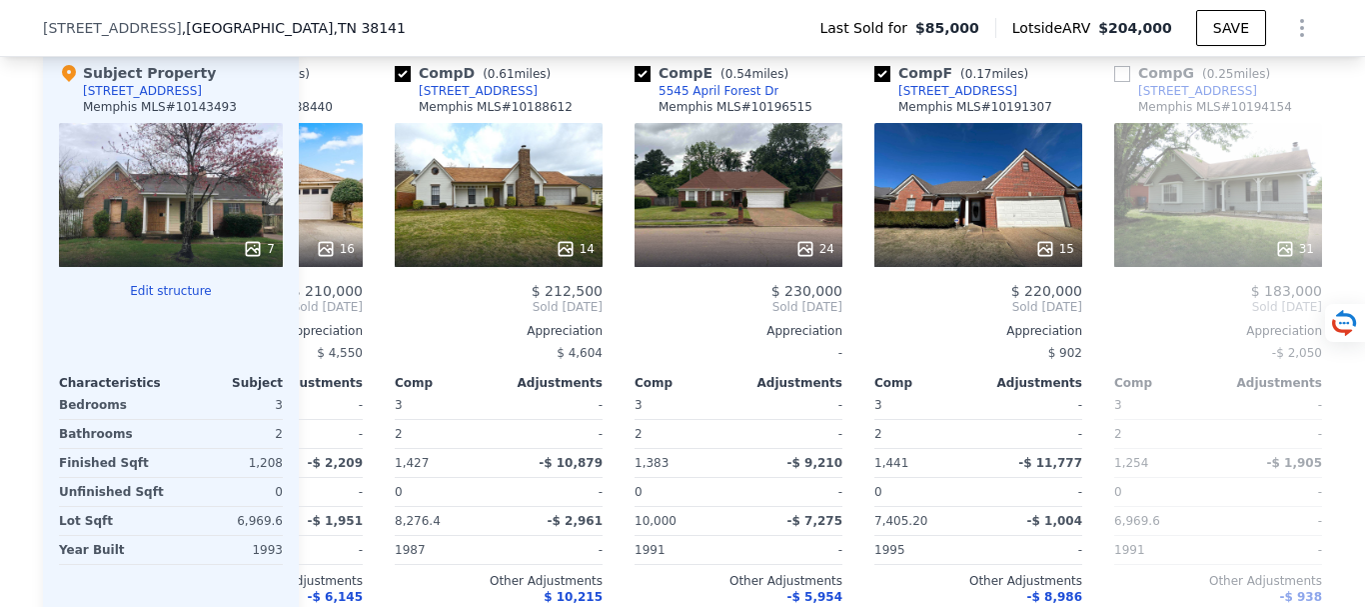
scroll to position [0, 960]
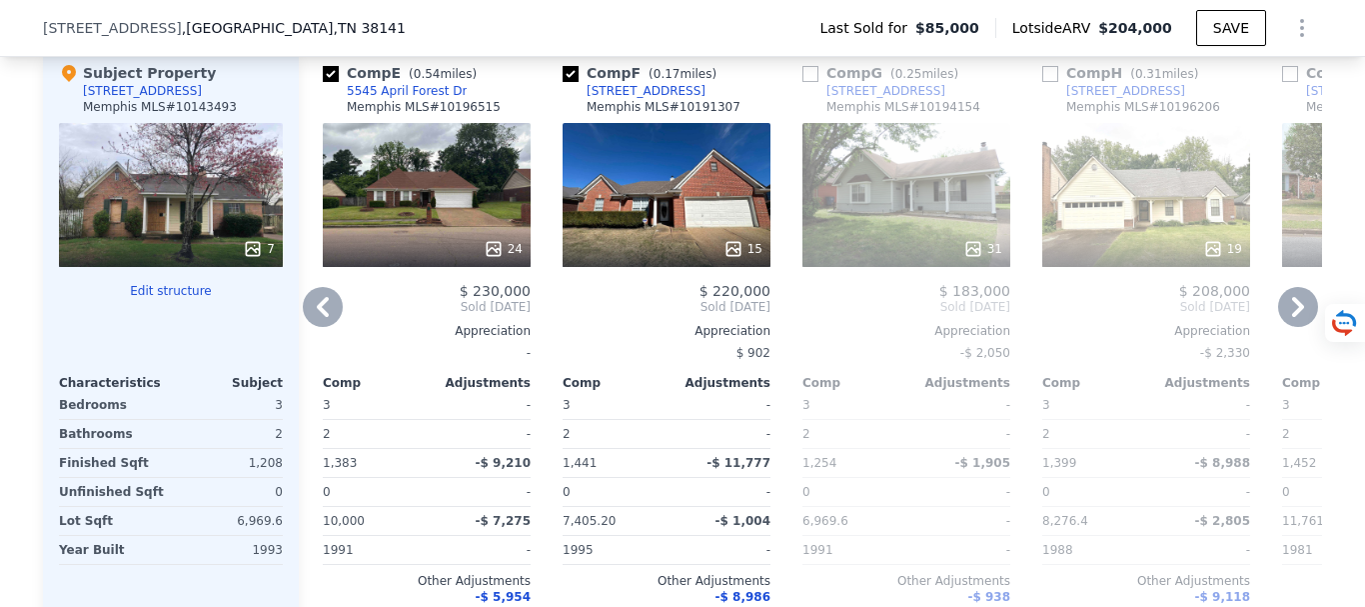
click at [1285, 327] on icon at bounding box center [1298, 307] width 40 height 40
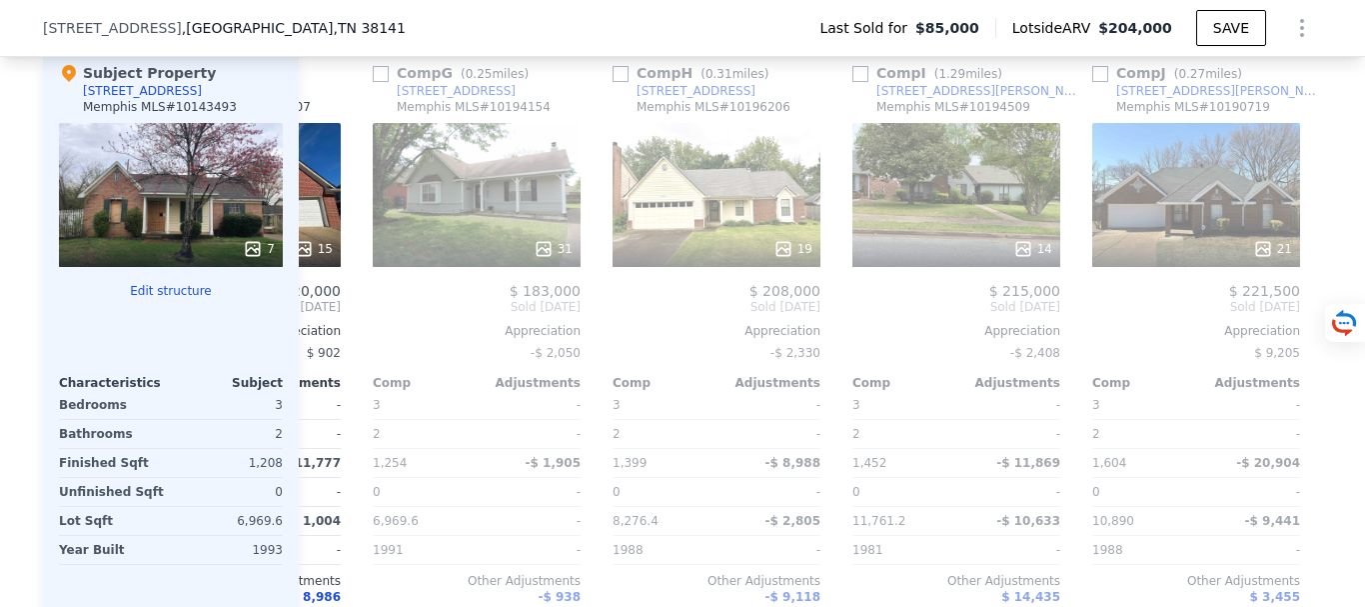
scroll to position [0, 1439]
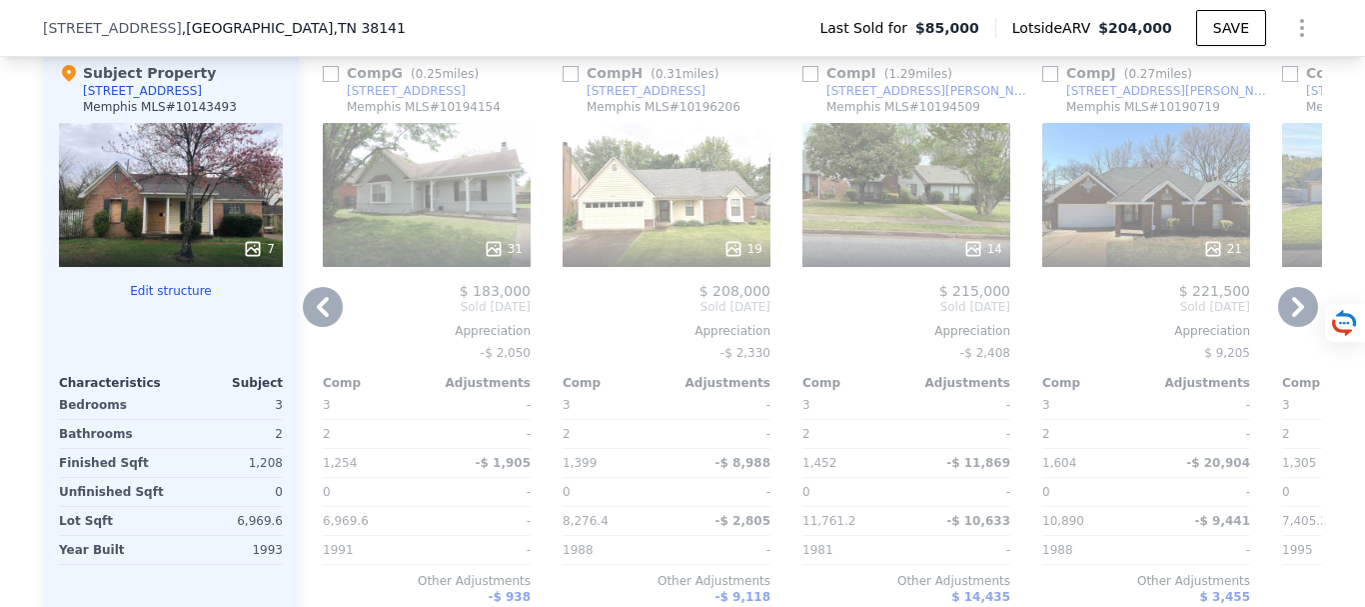
click at [1287, 325] on icon at bounding box center [1298, 307] width 40 height 40
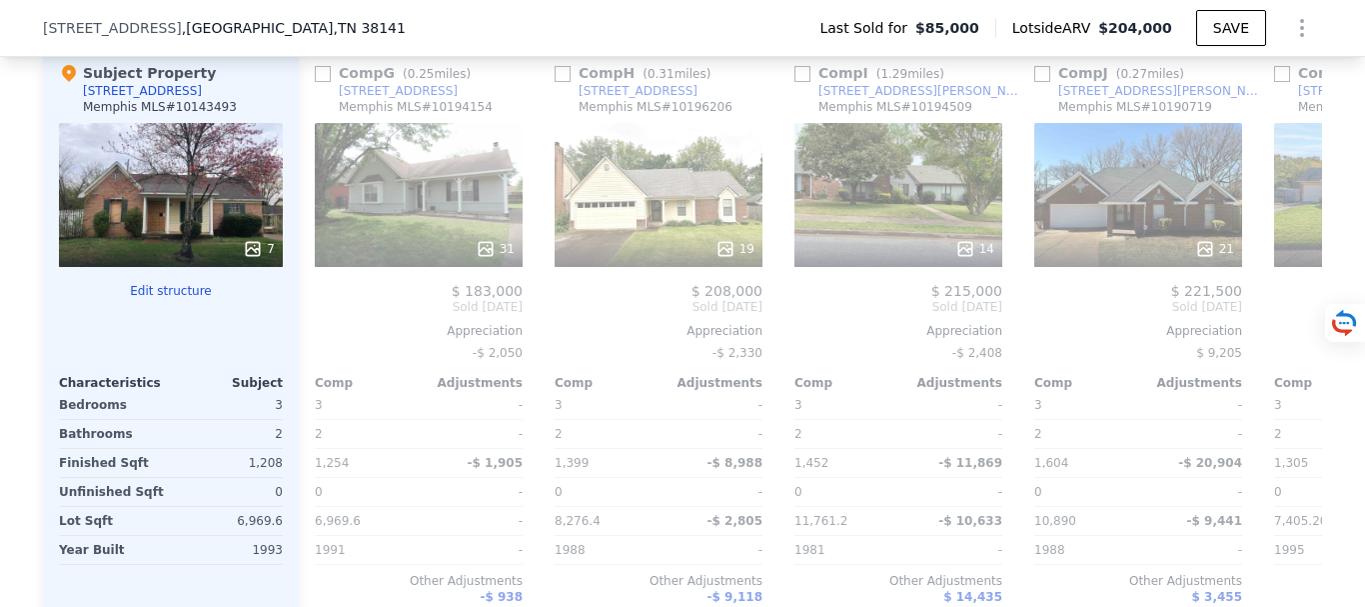
scroll to position [0, 1903]
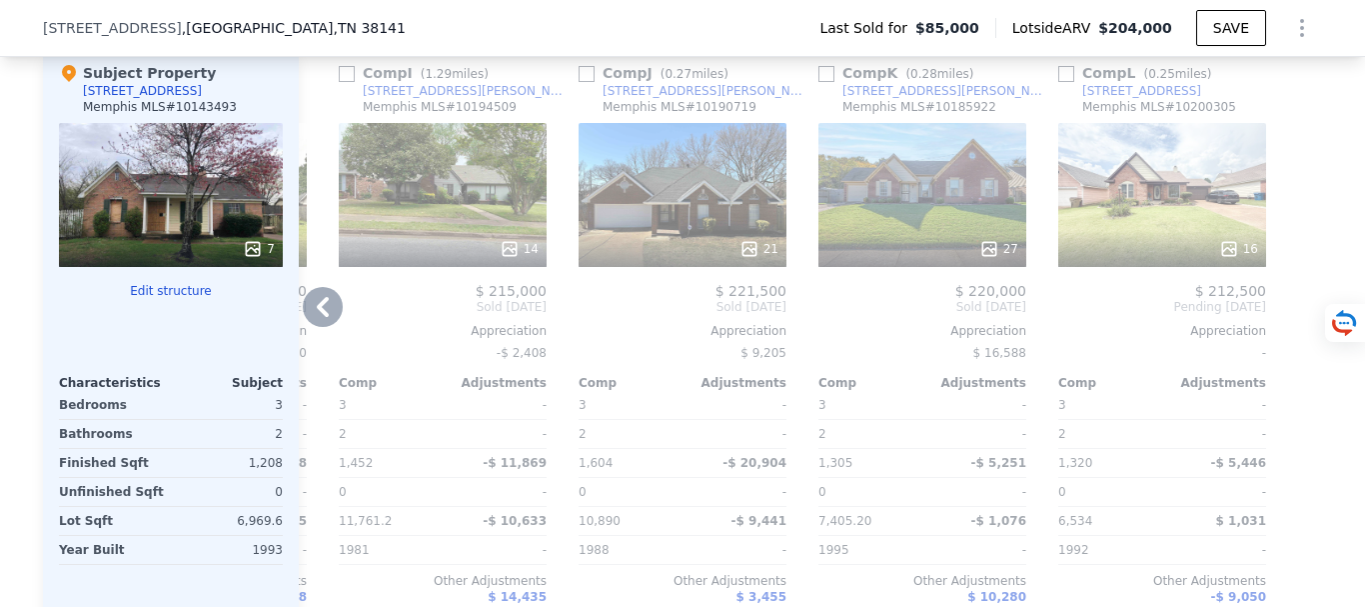
click at [313, 326] on icon at bounding box center [323, 307] width 40 height 40
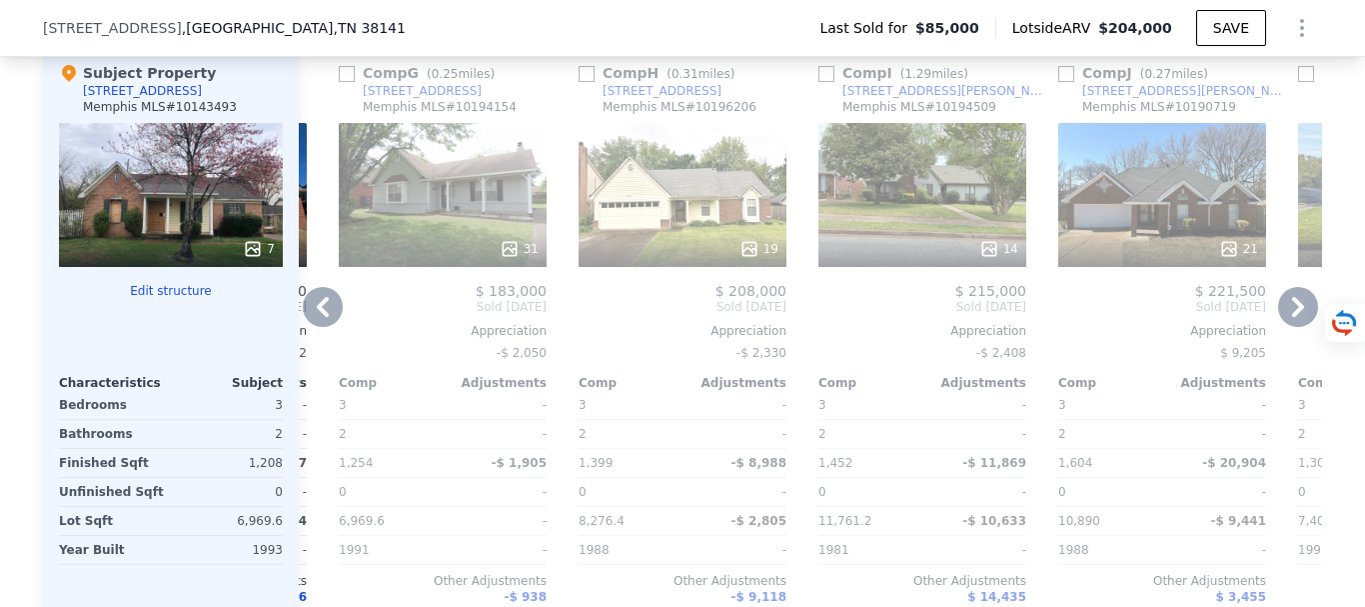
click at [313, 326] on icon at bounding box center [323, 307] width 40 height 40
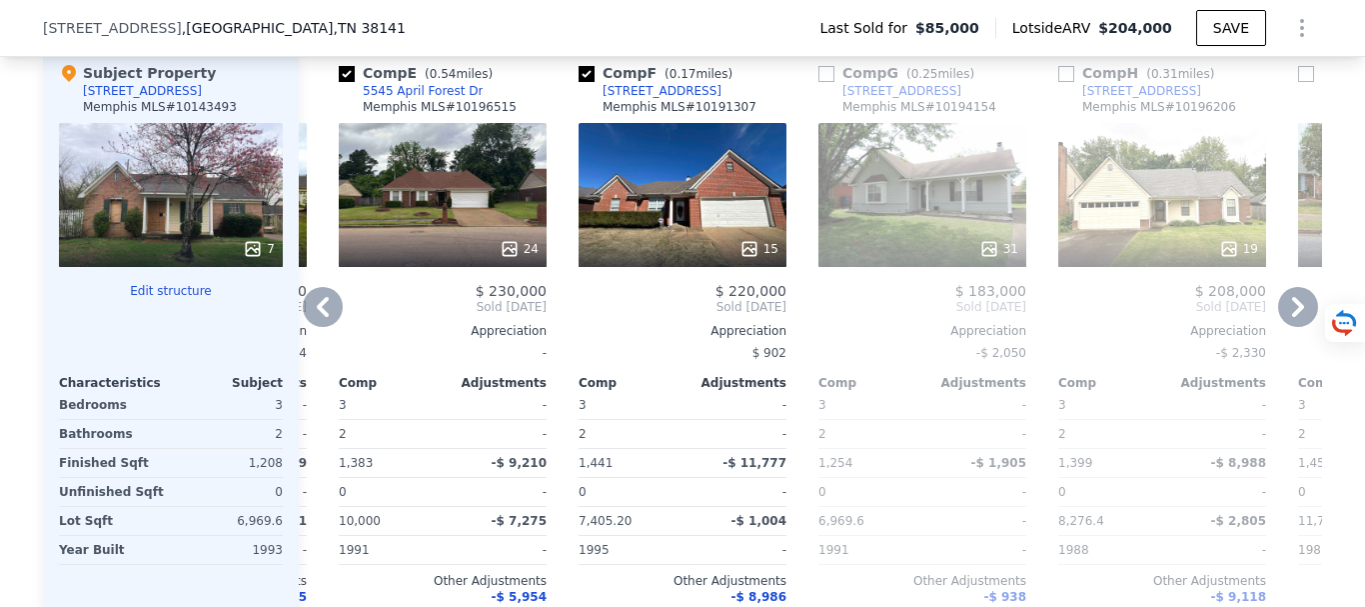
click at [313, 326] on icon at bounding box center [323, 307] width 40 height 40
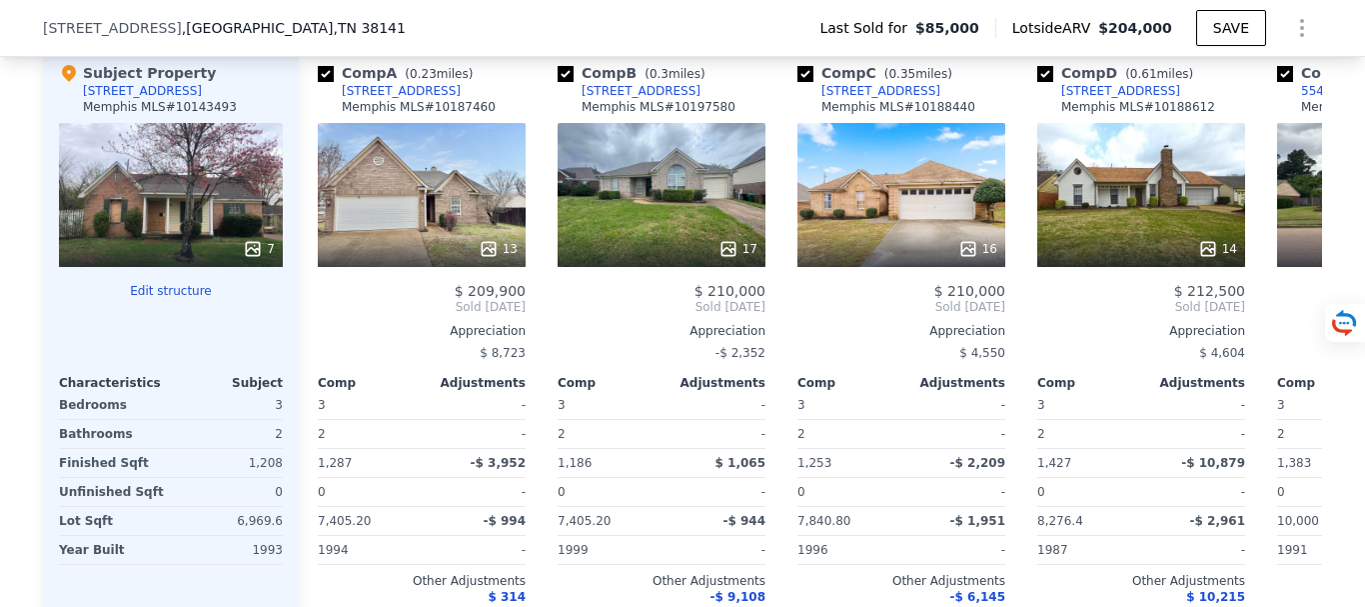
scroll to position [0, 0]
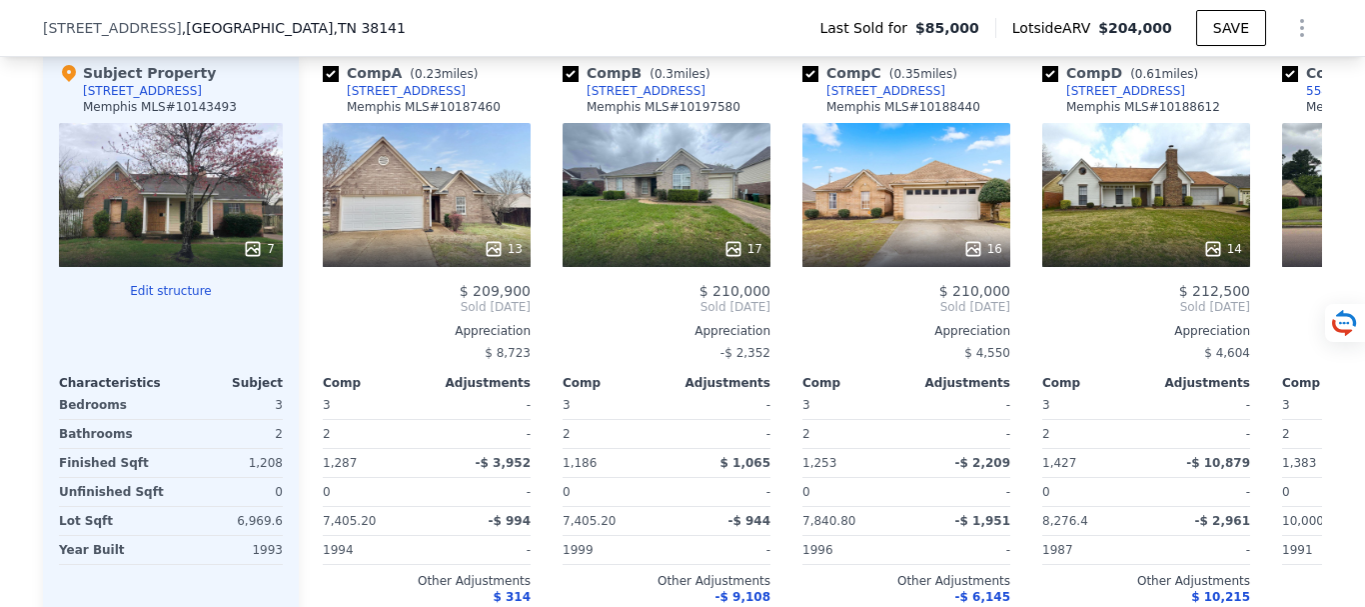
click at [315, 326] on div "Comp A ( 0.23 miles) [STREET_ADDRESS][GEOGRAPHIC_DATA] # 10187460 13 $ 209,900 …" at bounding box center [427, 354] width 224 height 614
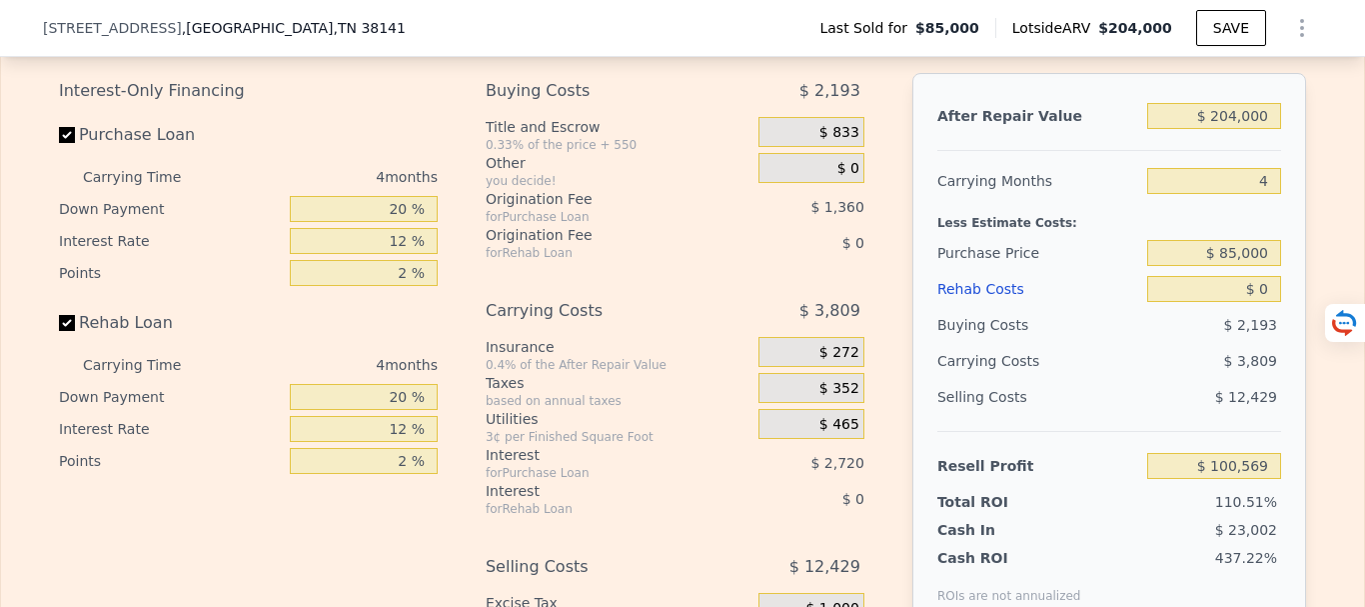
scroll to position [2892, 0]
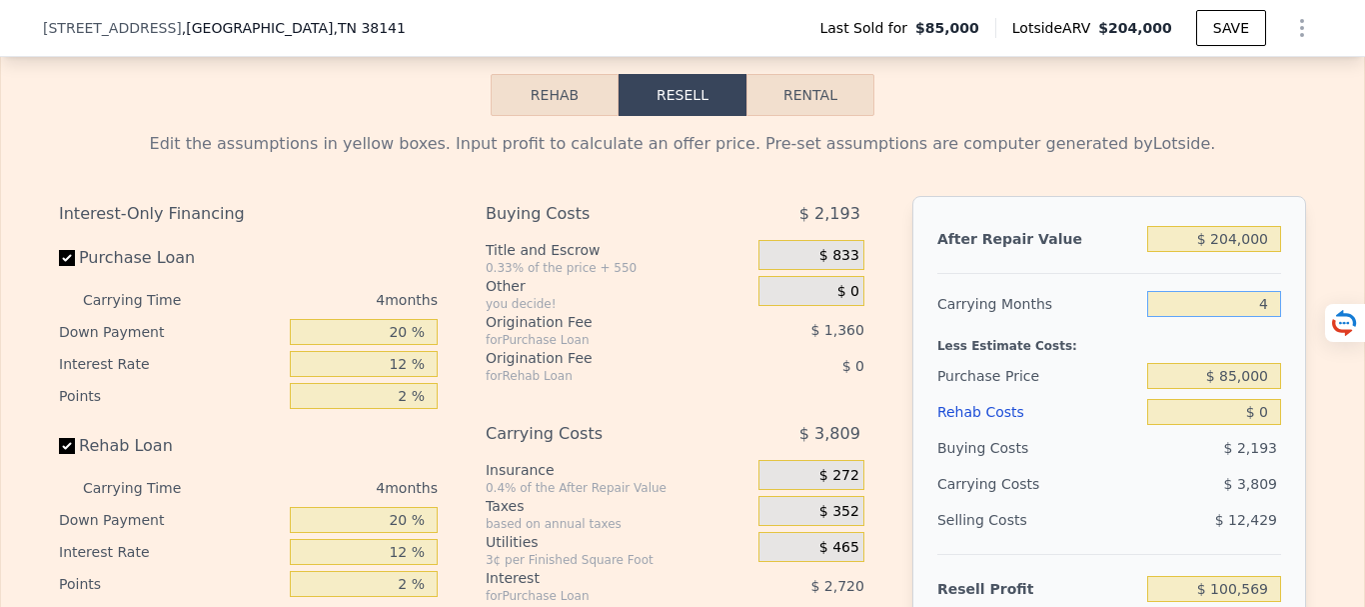
click at [1267, 317] on input "4" at bounding box center [1214, 304] width 134 height 26
type input "1"
type input "$ 103,426"
type input "100"
type input "$ 94,857"
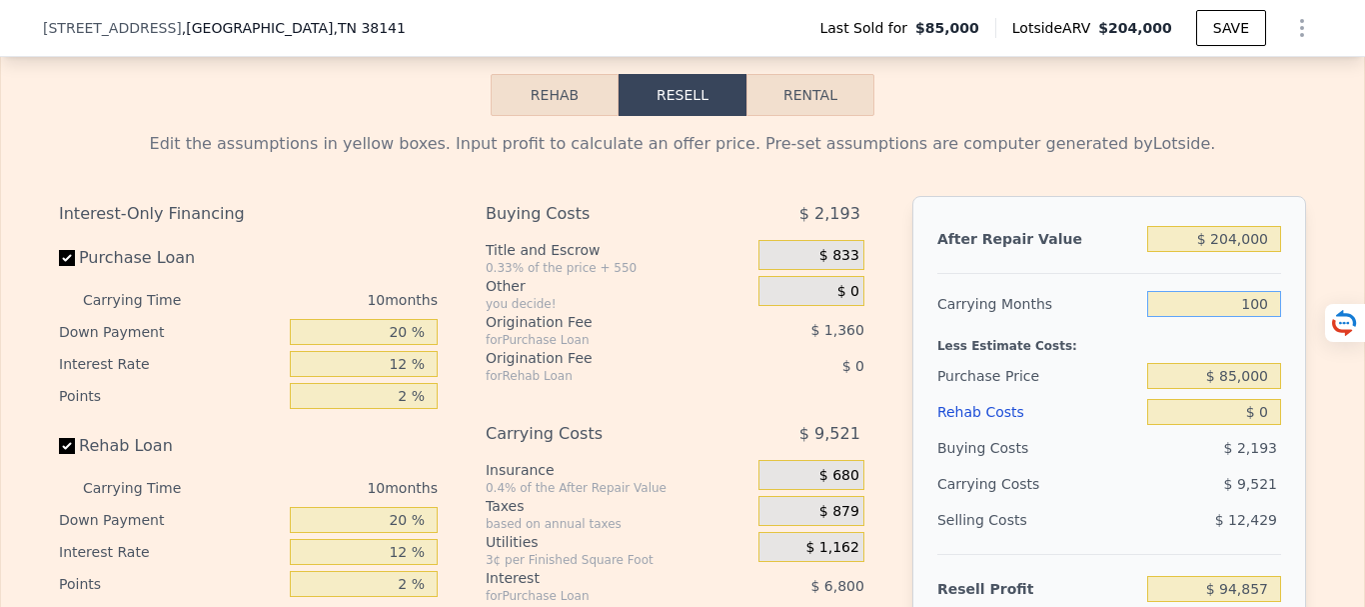
type input "1000"
type input "-$ 847,779"
type input "10000"
type input "-$ 9,417,189"
type input "100000"
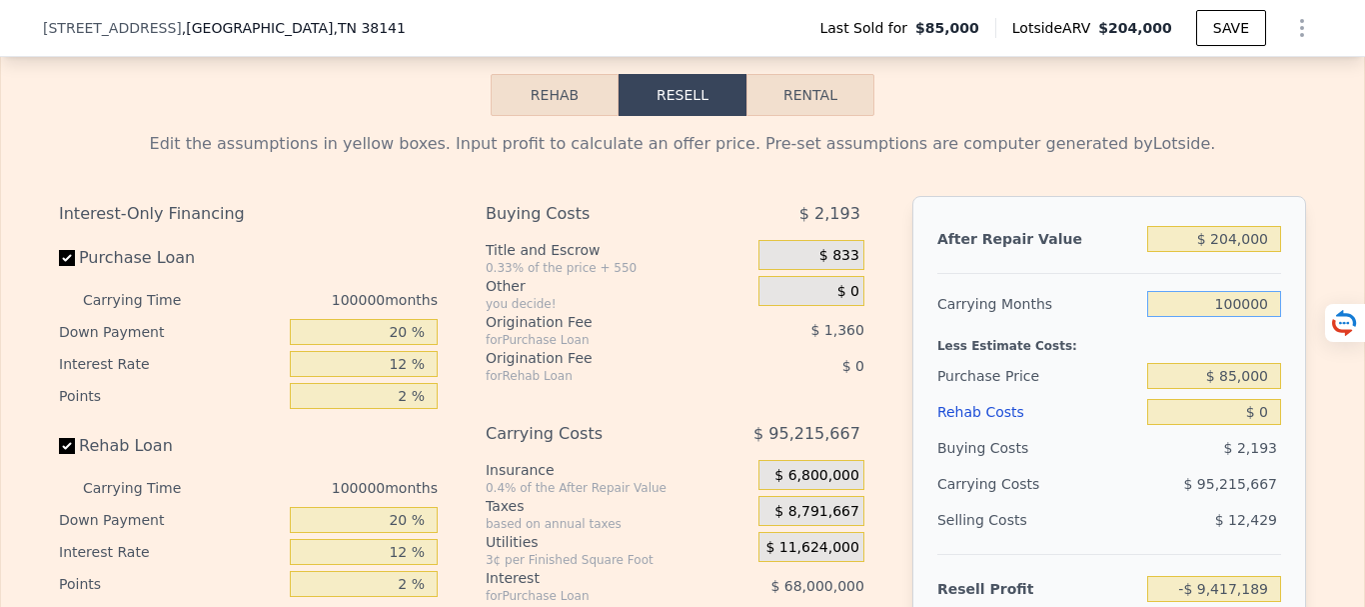
type input "-$ 95,111,289"
click at [1238, 317] on input "100000" at bounding box center [1214, 304] width 134 height 26
click at [1145, 358] on div "Less Estimate Costs:" at bounding box center [1110, 340] width 344 height 36
click at [1265, 317] on input "100000" at bounding box center [1214, 304] width 134 height 26
type input "10"
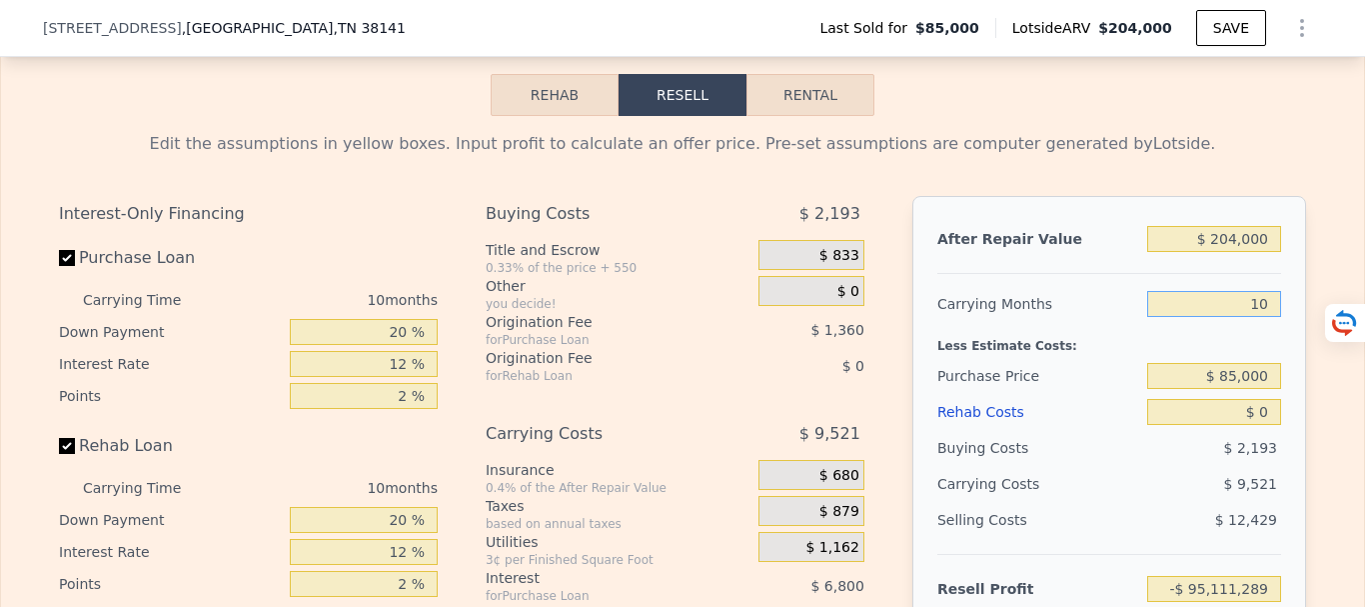
type input "$ 94,857"
type input "1"
type input "$ 103,426"
type input "6"
type input "$ 98,665"
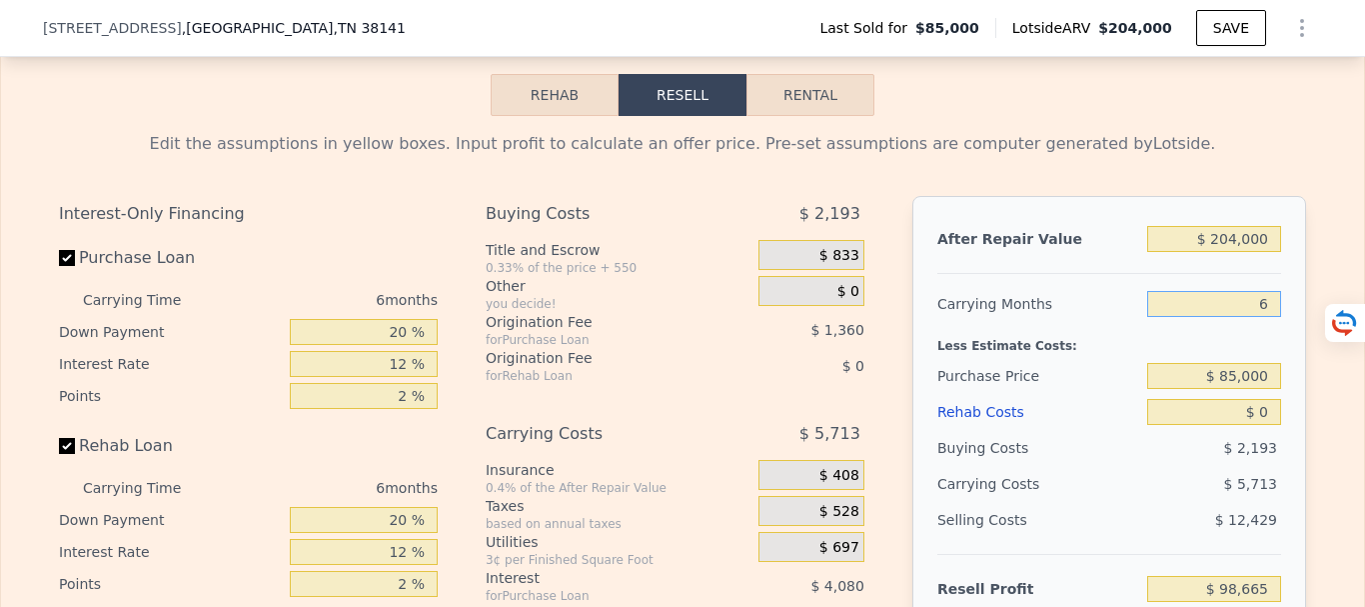
type input "6"
click at [1135, 358] on div "Less Estimate Costs:" at bounding box center [1110, 340] width 344 height 36
click at [1266, 389] on input "$ 85,000" at bounding box center [1214, 376] width 134 height 26
type input "$ 8"
type input "$ 100,000"
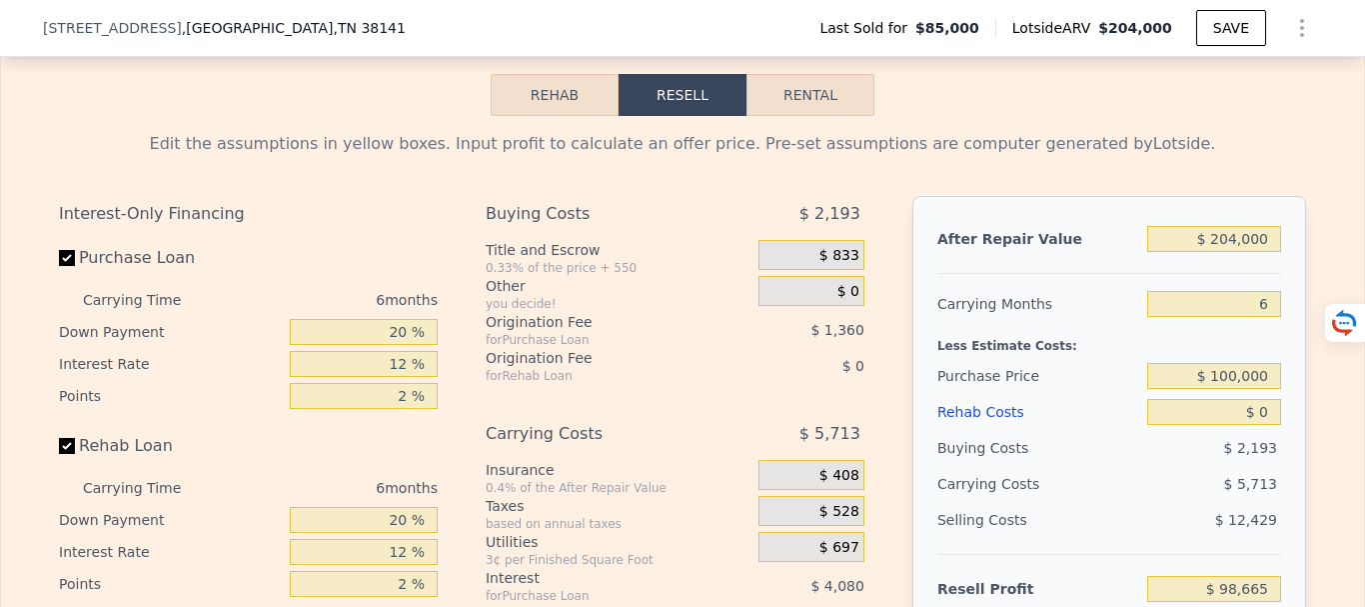
click at [1148, 496] on div "$ 5,713" at bounding box center [1175, 484] width 211 height 36
type input "$ 82,655"
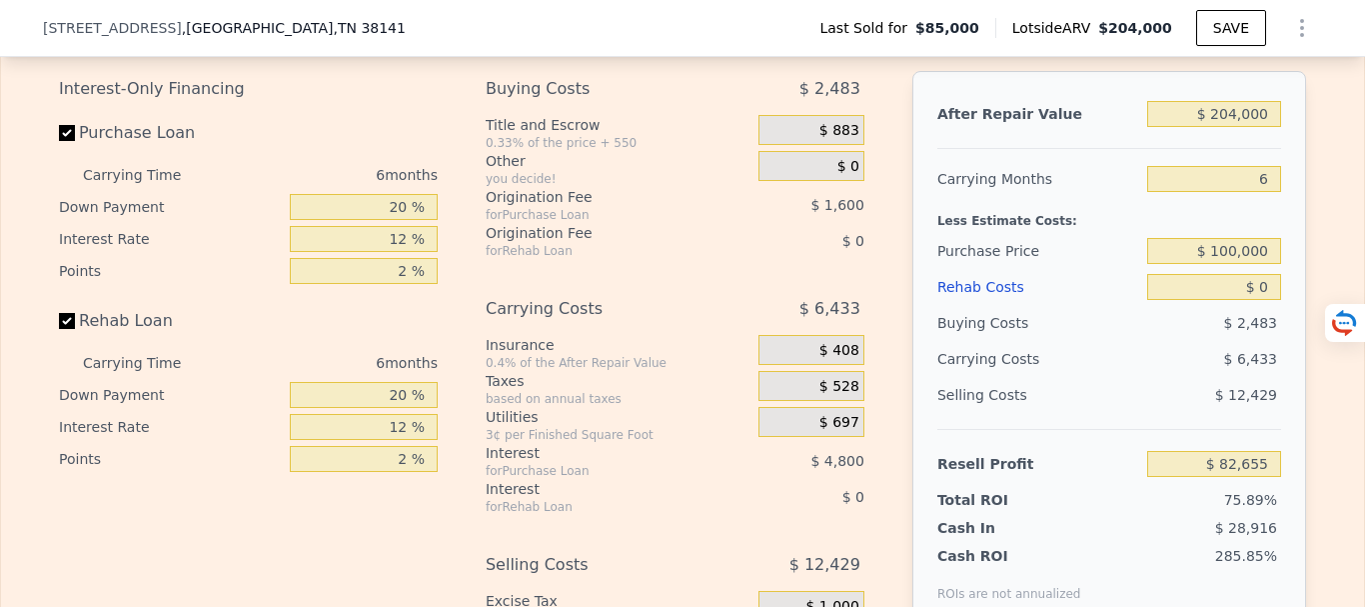
scroll to position [3091, 0]
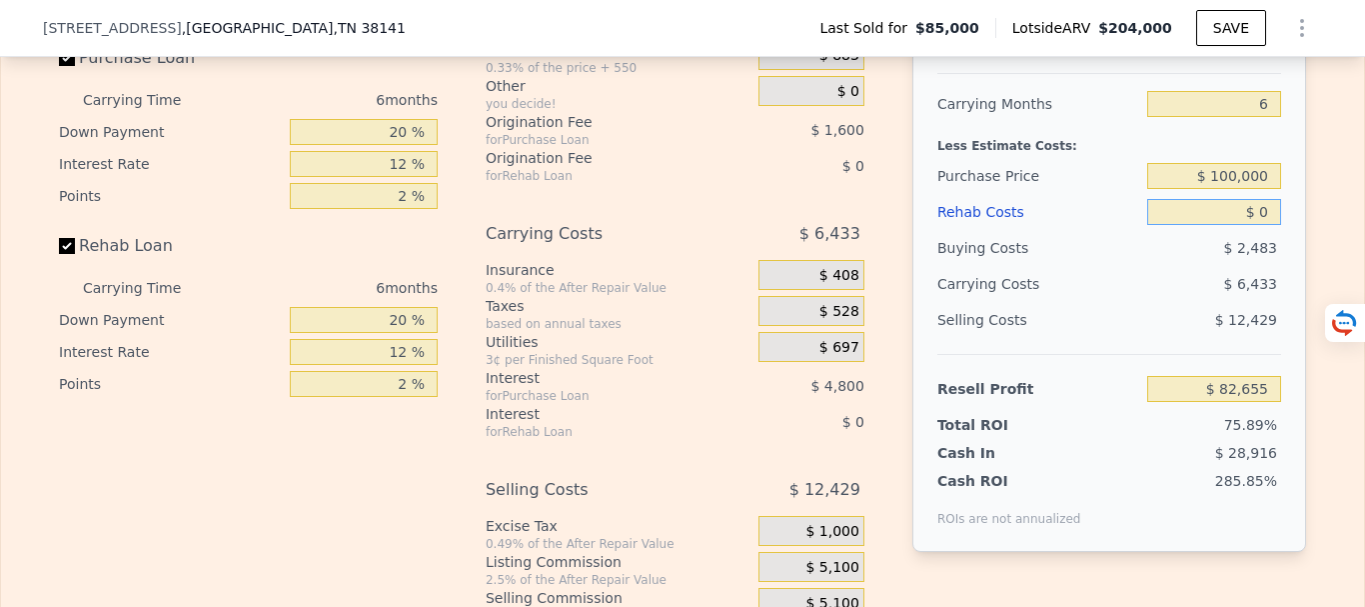
click at [1263, 225] on input "$ 0" at bounding box center [1214, 212] width 134 height 26
type input "$ 3"
type input "$ 82,652"
type input "$ 30"
type input "$ 82,625"
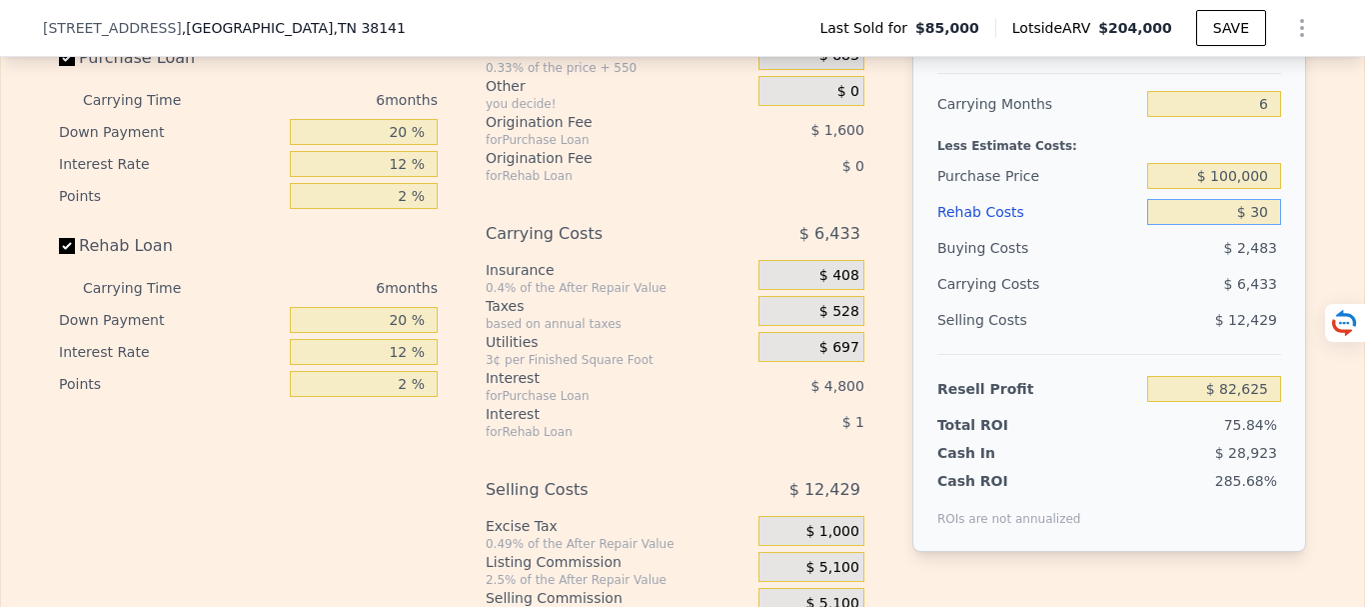
type input "$ 300"
type input "$ 82,338"
type input "$ 3,000"
type input "$ 79,463"
type input "$ 30,000"
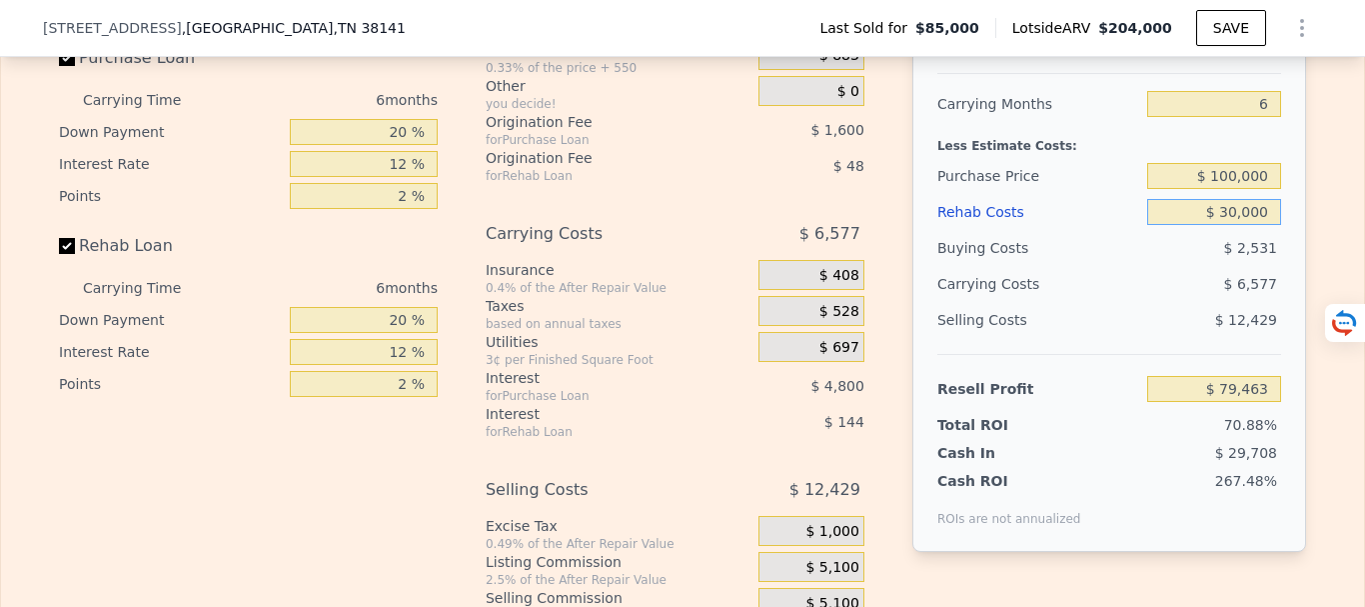
type input "$ 50,735"
click at [1156, 336] on div "$ 12,429" at bounding box center [1214, 320] width 135 height 36
click at [1123, 335] on div "Selling Costs" at bounding box center [1039, 320] width 202 height 36
click at [1121, 336] on div "Selling Costs" at bounding box center [1039, 320] width 202 height 36
click at [1235, 225] on input "$ 30,000" at bounding box center [1214, 212] width 134 height 26
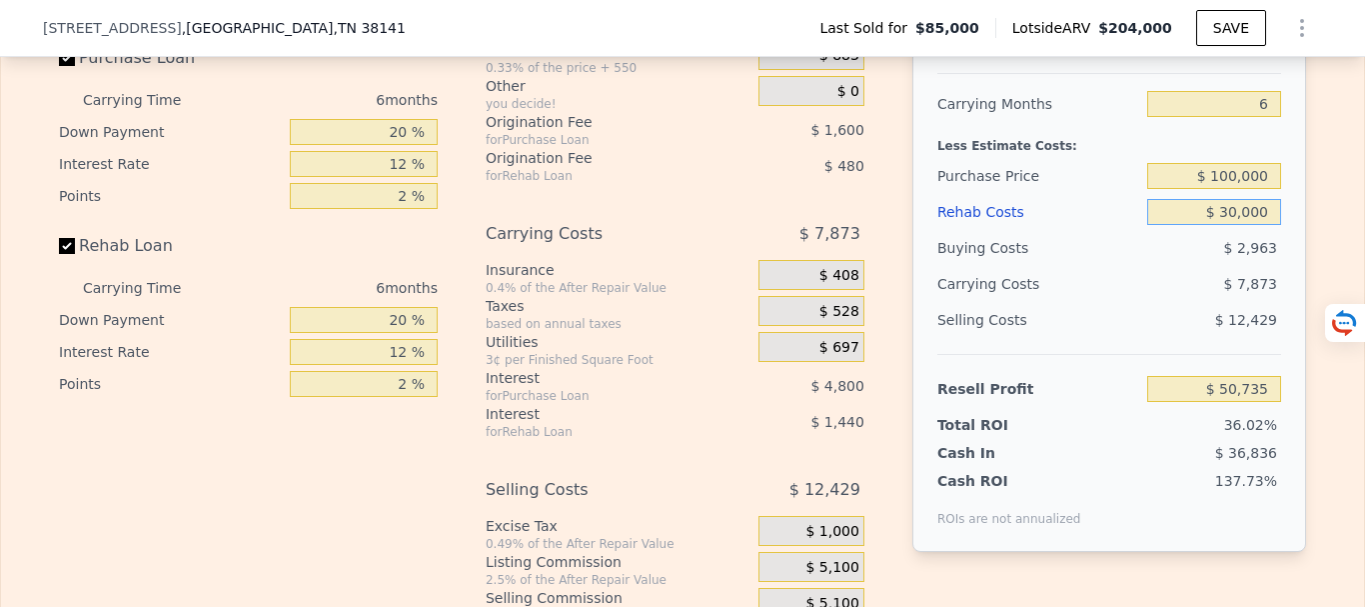
type input "$ 3,000"
type input "$ 79,463"
type input "$ 35,000"
type input "$ 45,415"
type input "$ 35,000"
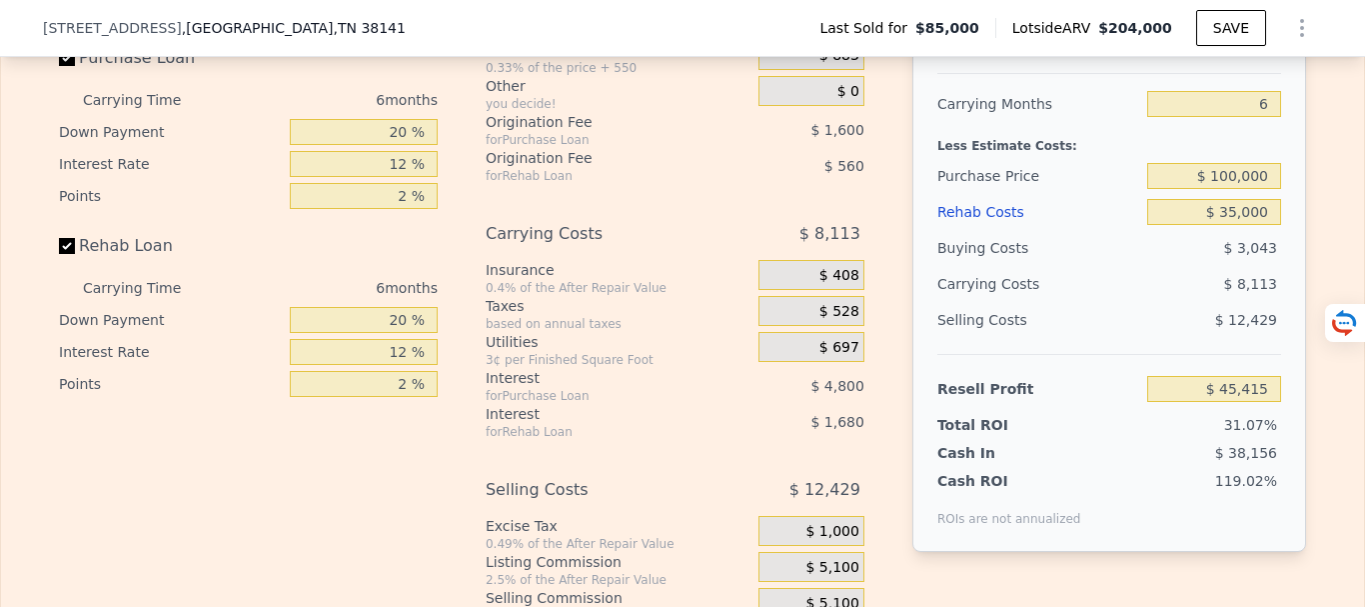
click at [1188, 302] on div "$ 8,113" at bounding box center [1175, 284] width 211 height 36
click at [1232, 189] on input "$ 100,000" at bounding box center [1214, 176] width 134 height 26
type input "$ 110,000"
click at [1185, 266] on div "$ 3,043" at bounding box center [1214, 248] width 135 height 36
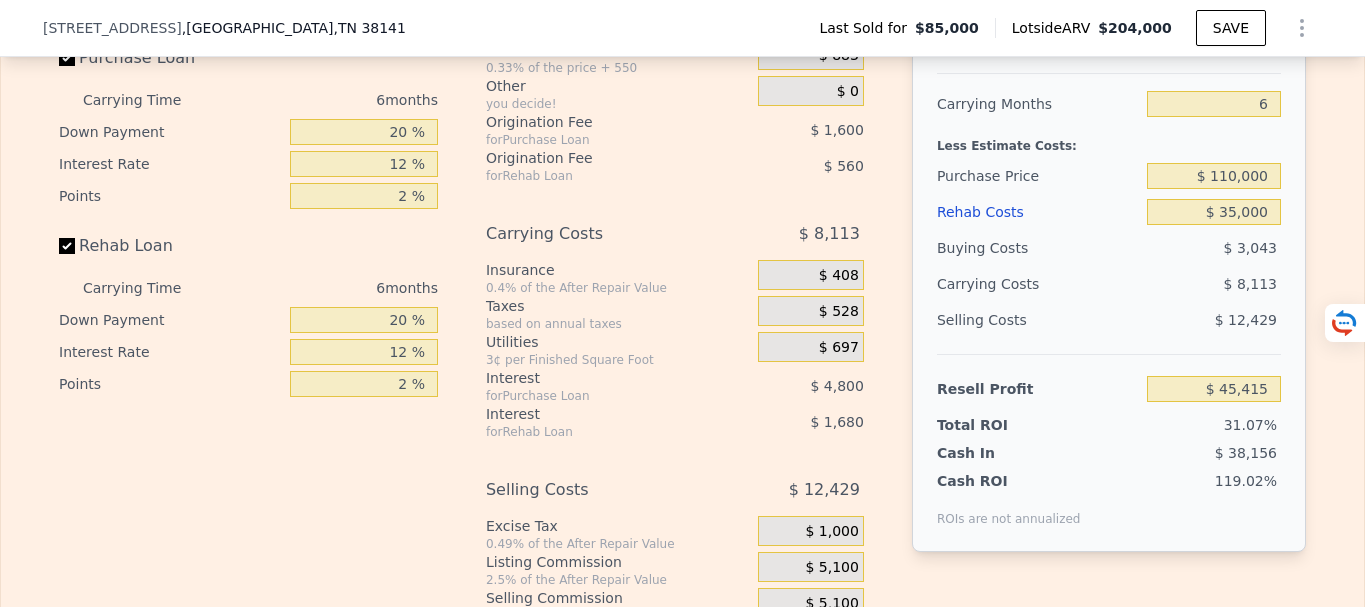
type input "$ 34,742"
click at [1135, 302] on div "$ 8,593" at bounding box center [1175, 284] width 211 height 36
